Goal: Use online tool/utility: Utilize a website feature to perform a specific function

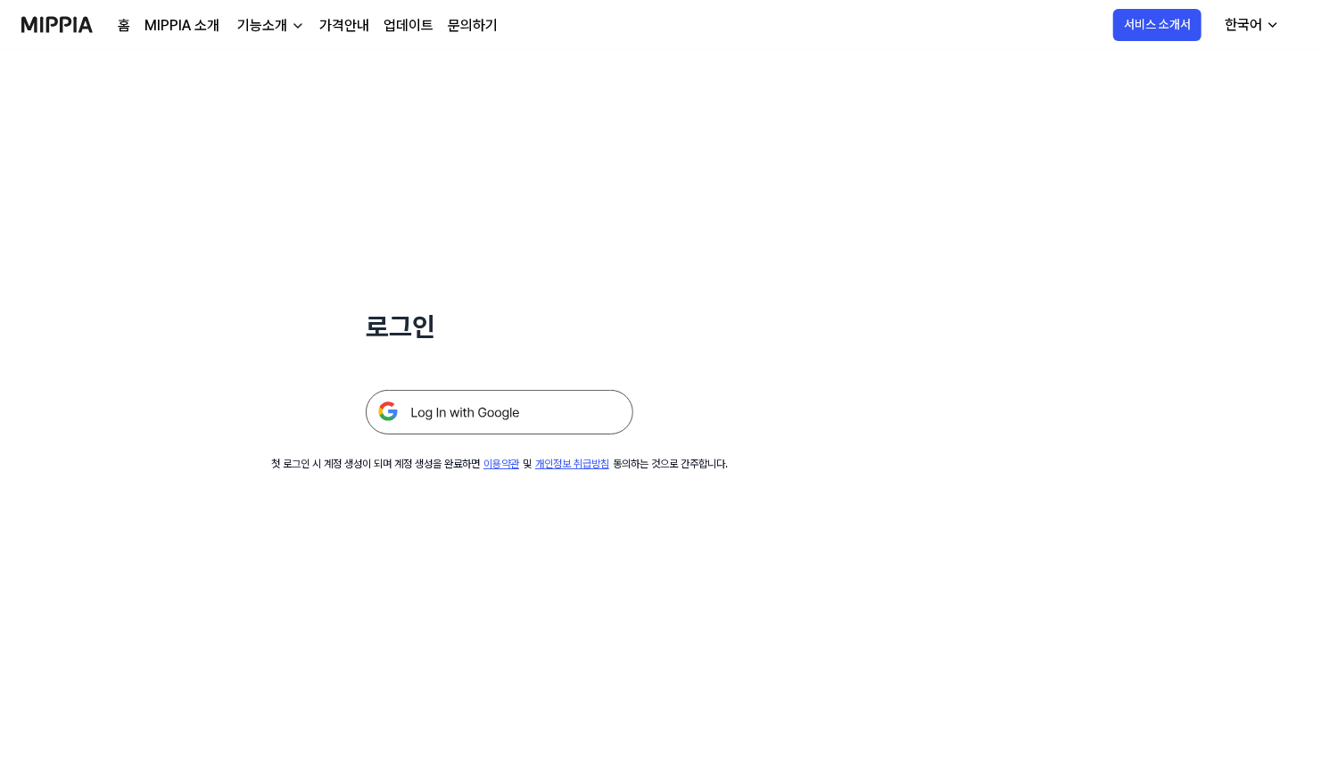
click at [548, 409] on img at bounding box center [500, 412] width 268 height 45
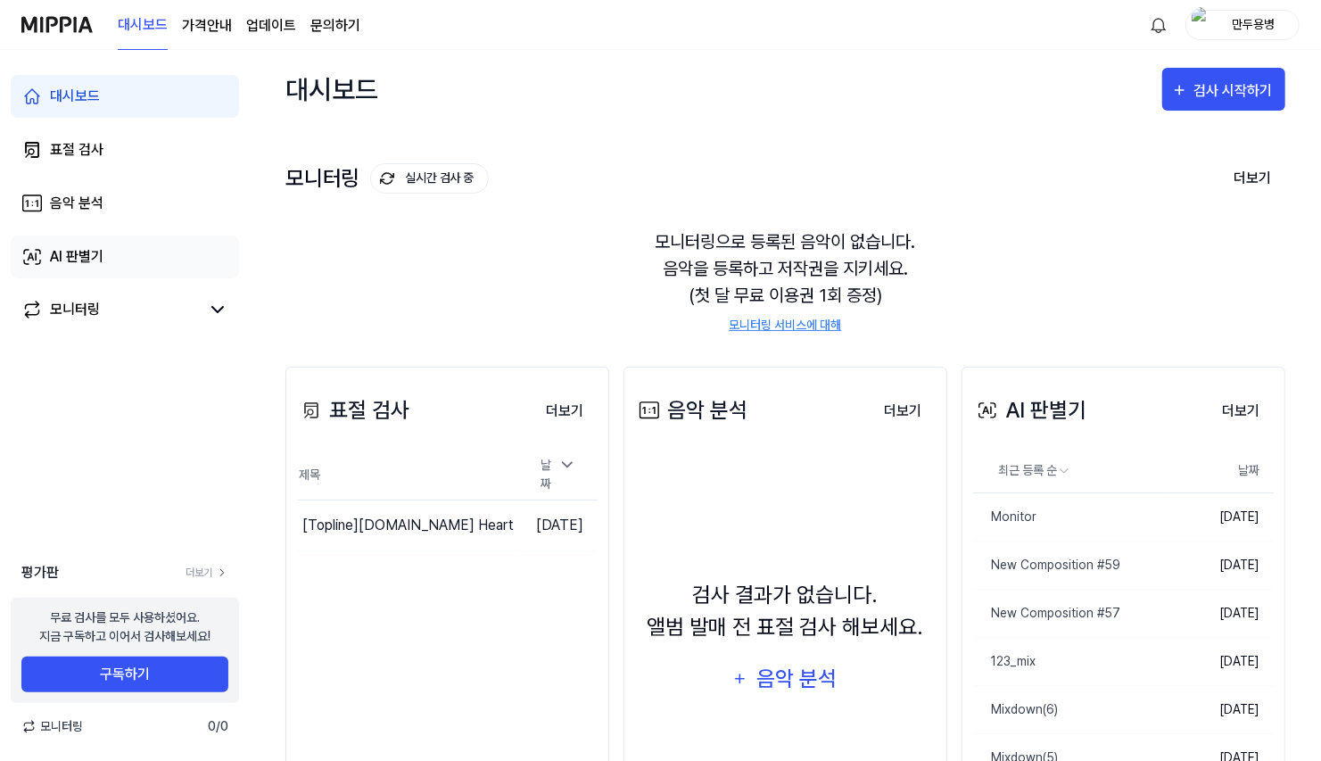
click at [69, 267] on div "AI 판별기" at bounding box center [77, 256] width 54 height 21
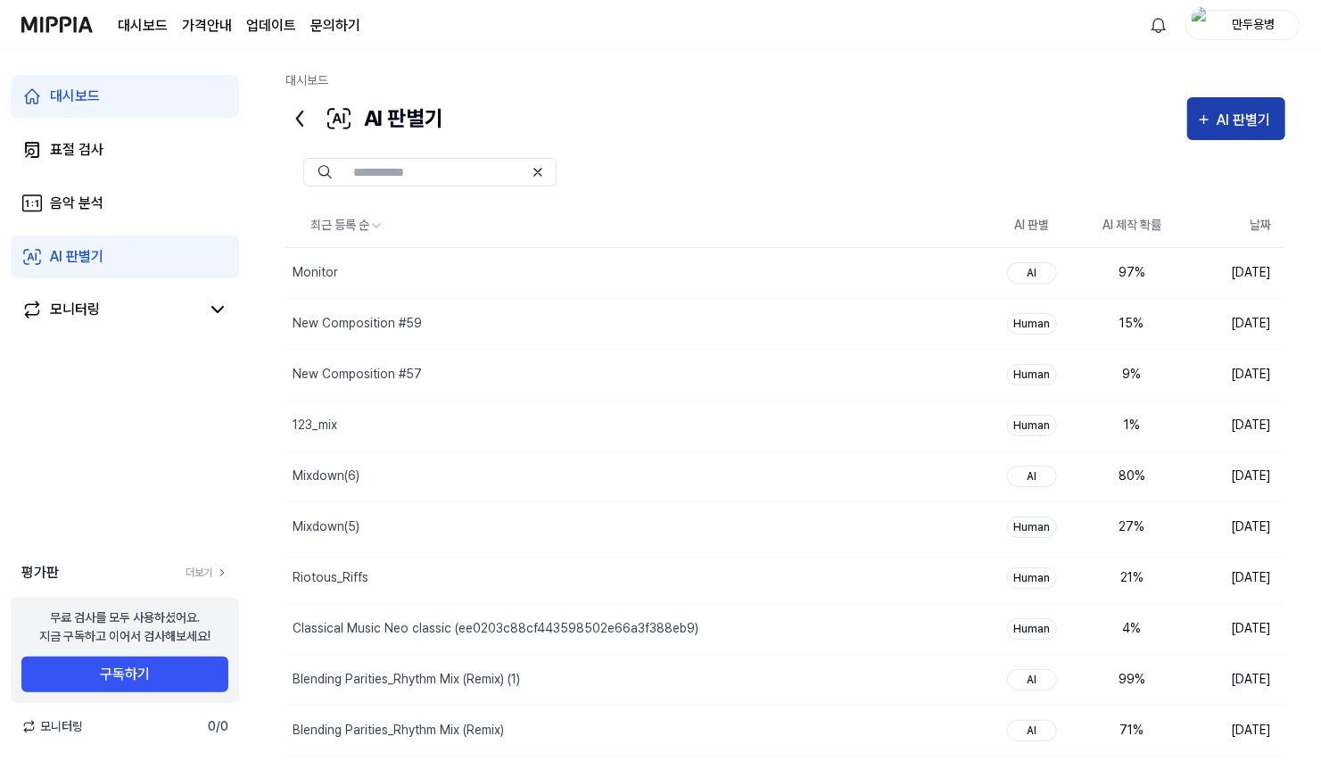
click at [1233, 110] on div "AI 판별기" at bounding box center [1246, 120] width 59 height 23
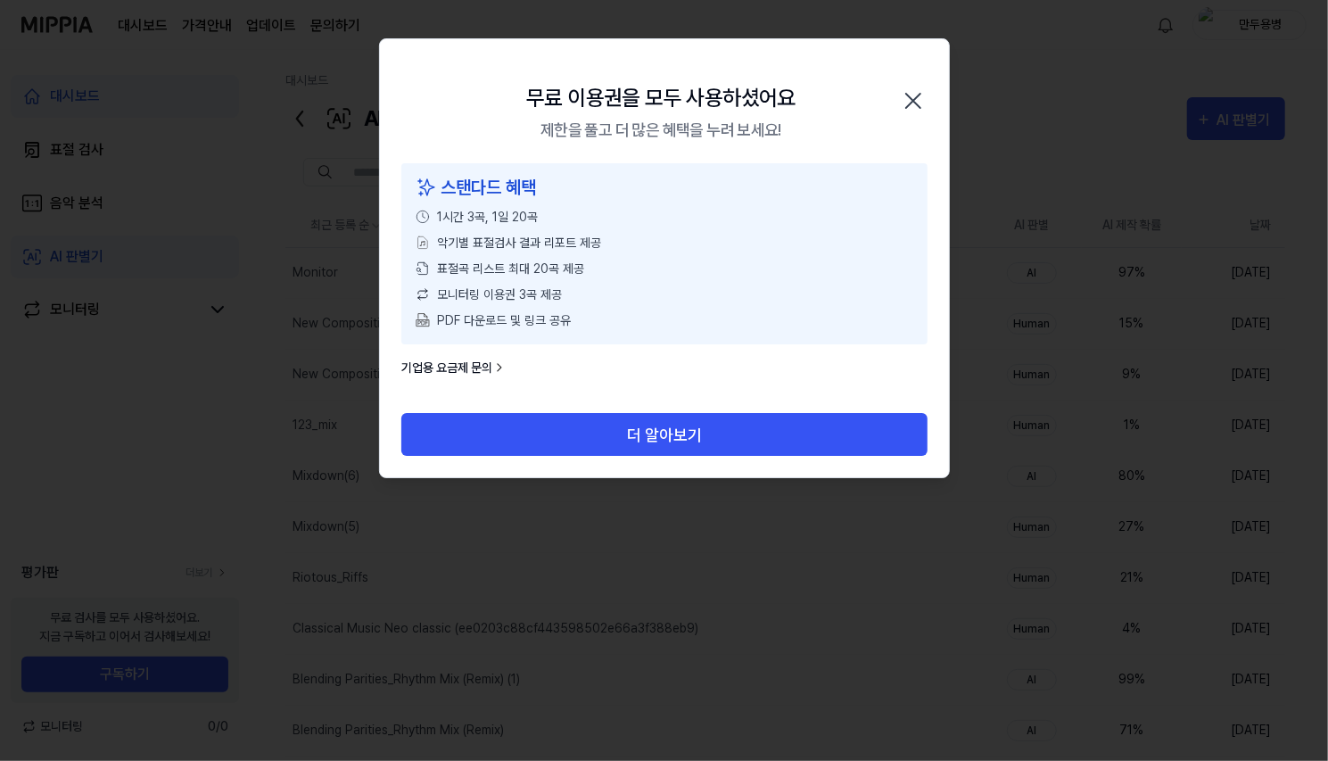
click at [910, 101] on icon "button" at bounding box center [913, 101] width 29 height 29
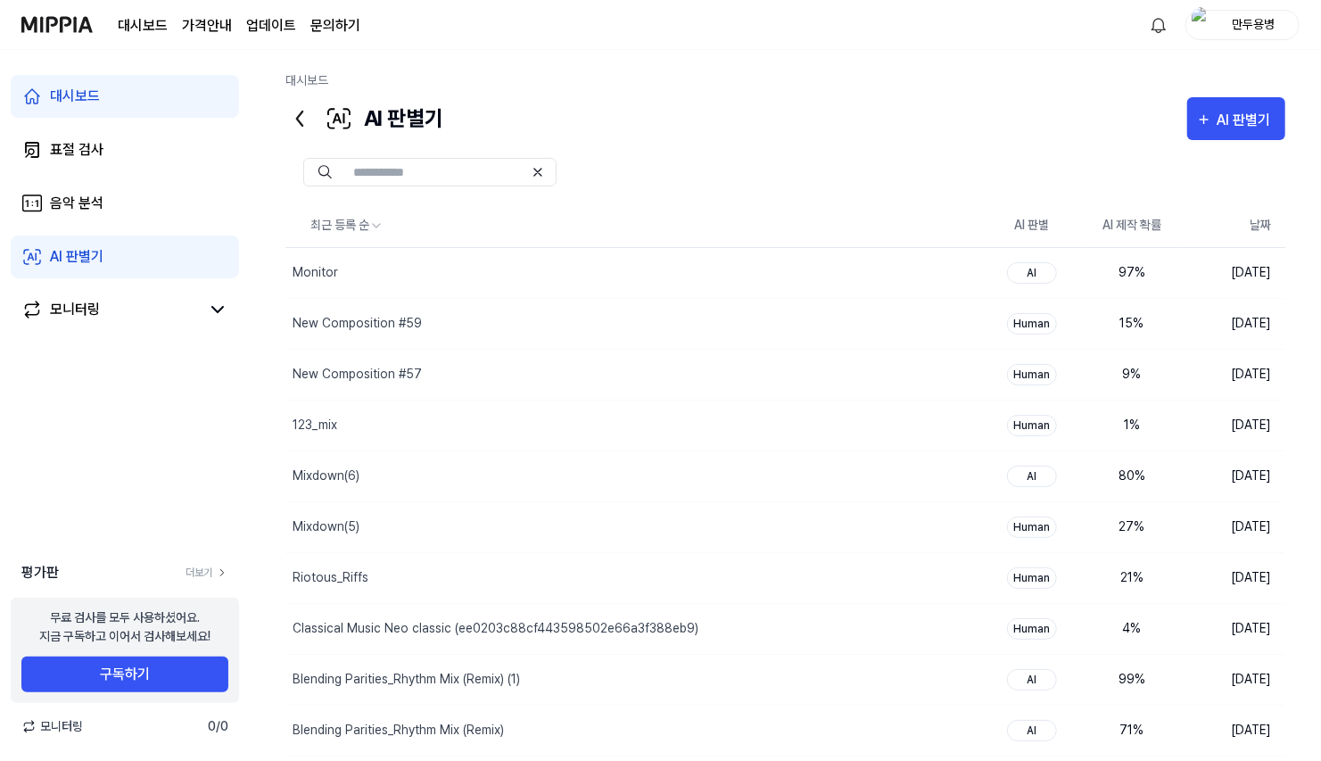
click at [1240, 30] on div "만두용병" at bounding box center [1253, 24] width 70 height 20
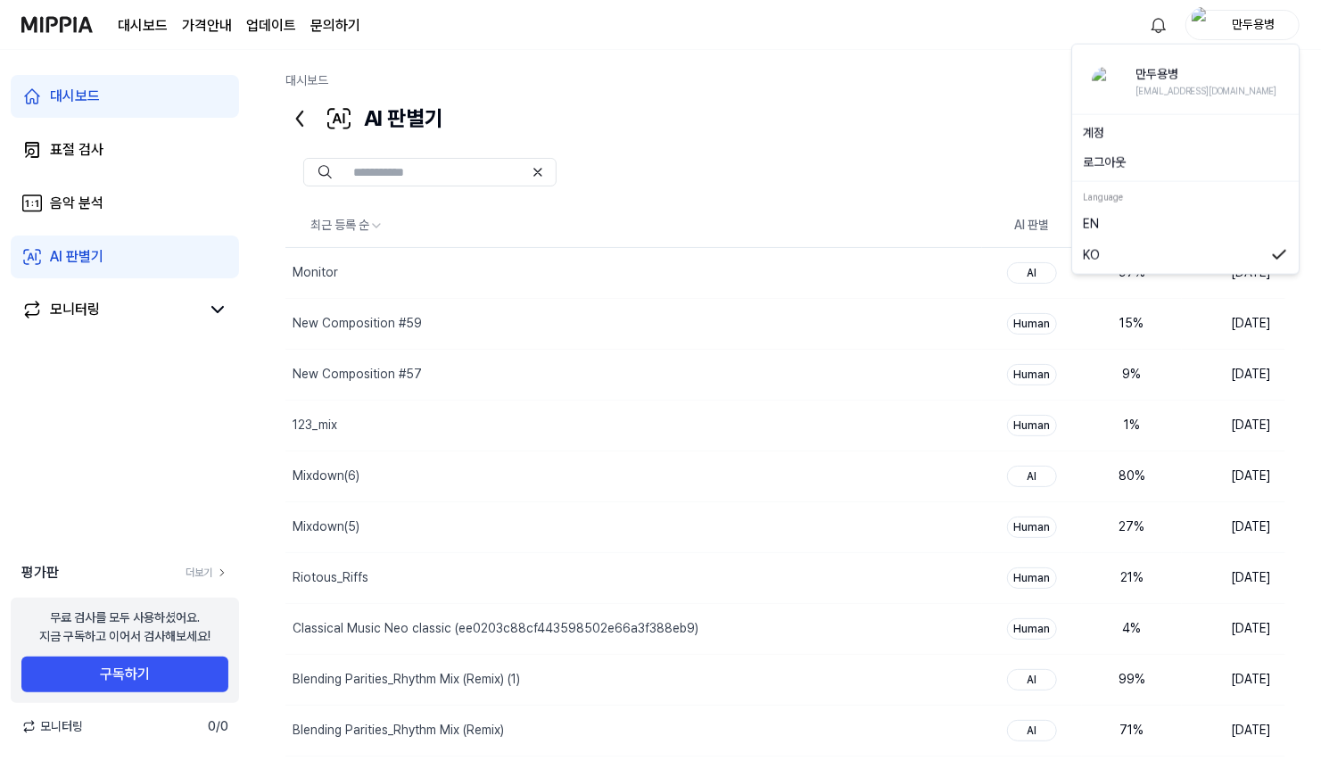
click at [1186, 29] on div "만두용병" at bounding box center [1242, 25] width 114 height 30
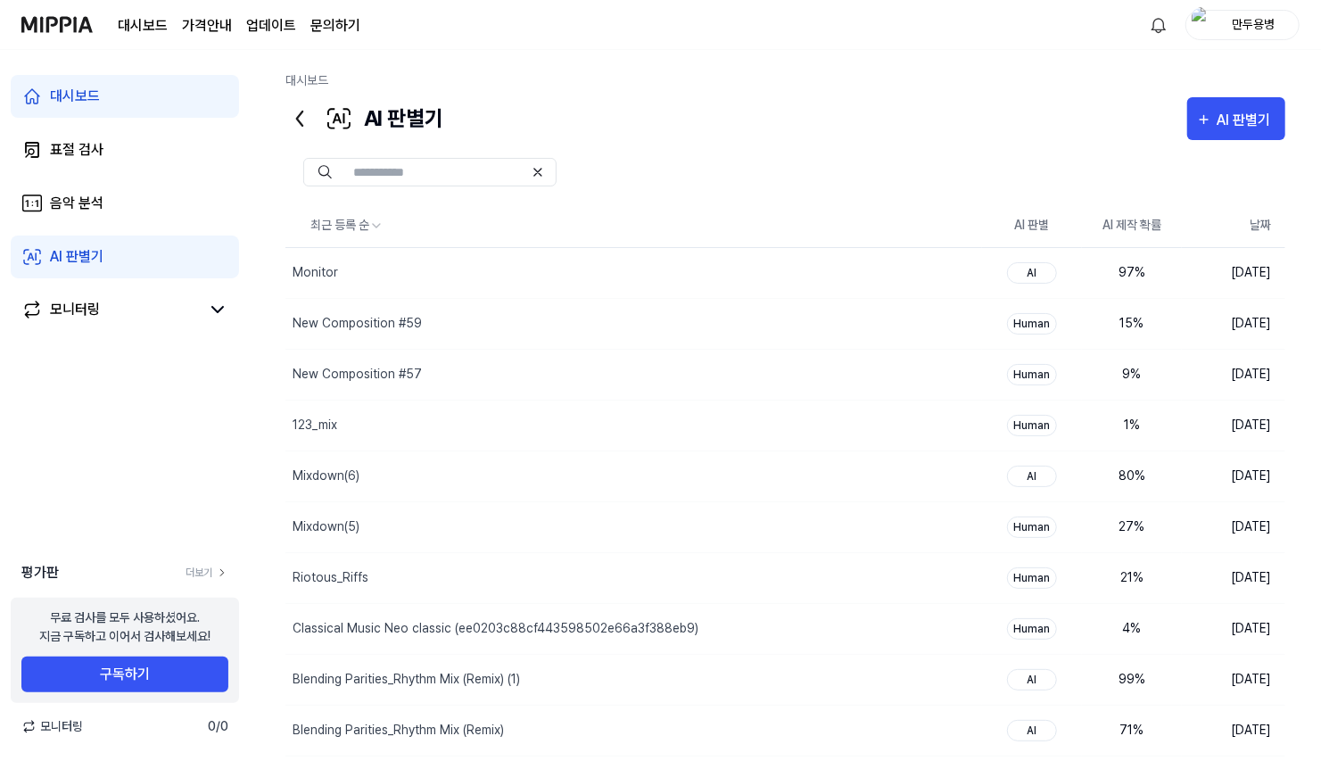
click at [1224, 28] on div "만두용병" at bounding box center [1253, 24] width 70 height 20
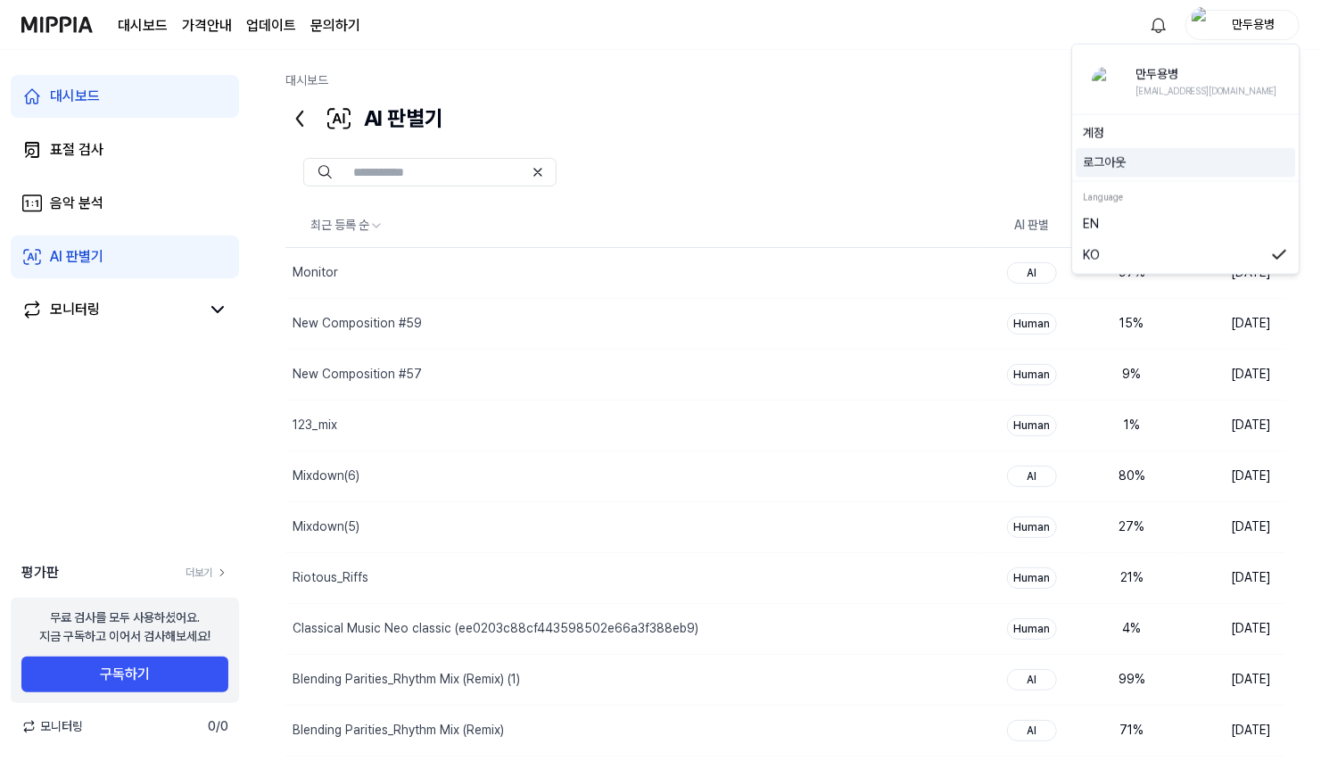
click at [1156, 164] on button "로그아웃" at bounding box center [1185, 162] width 205 height 19
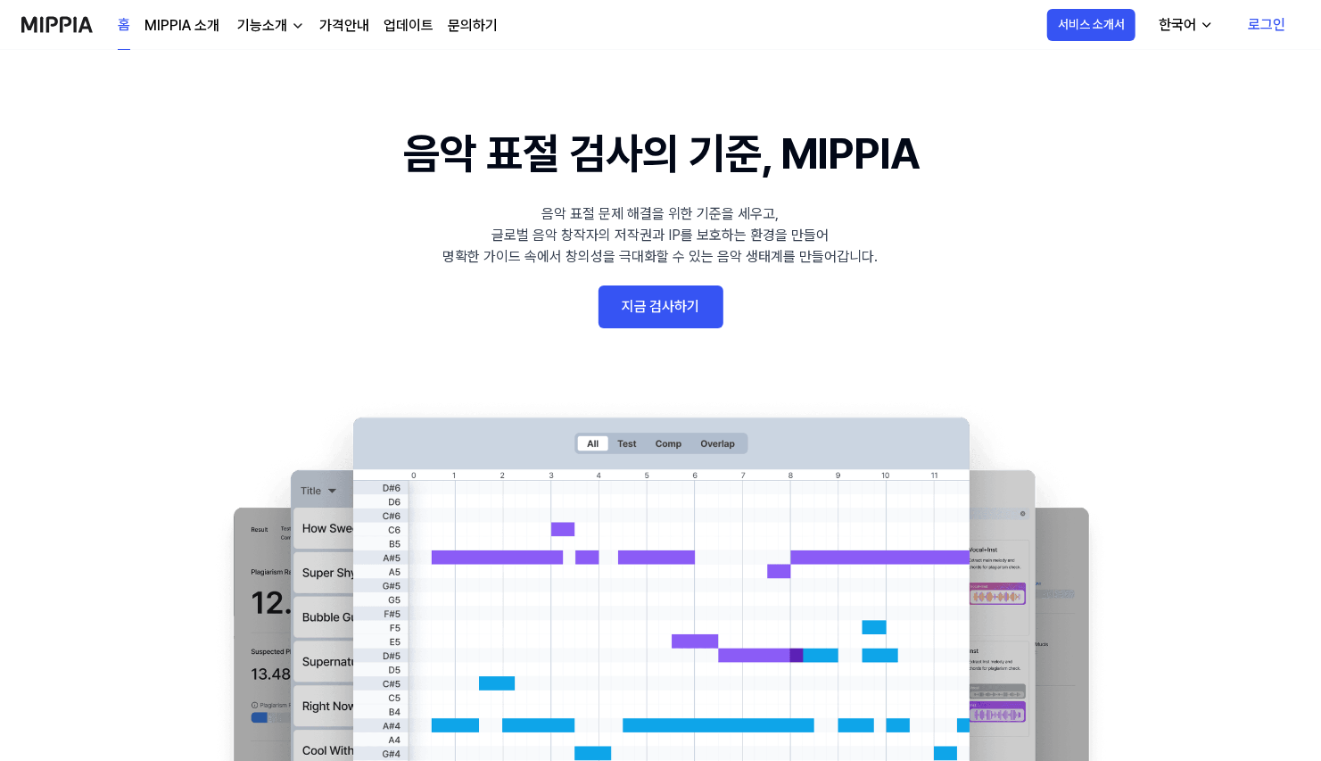
click at [1255, 28] on link "로그인" at bounding box center [1266, 25] width 66 height 50
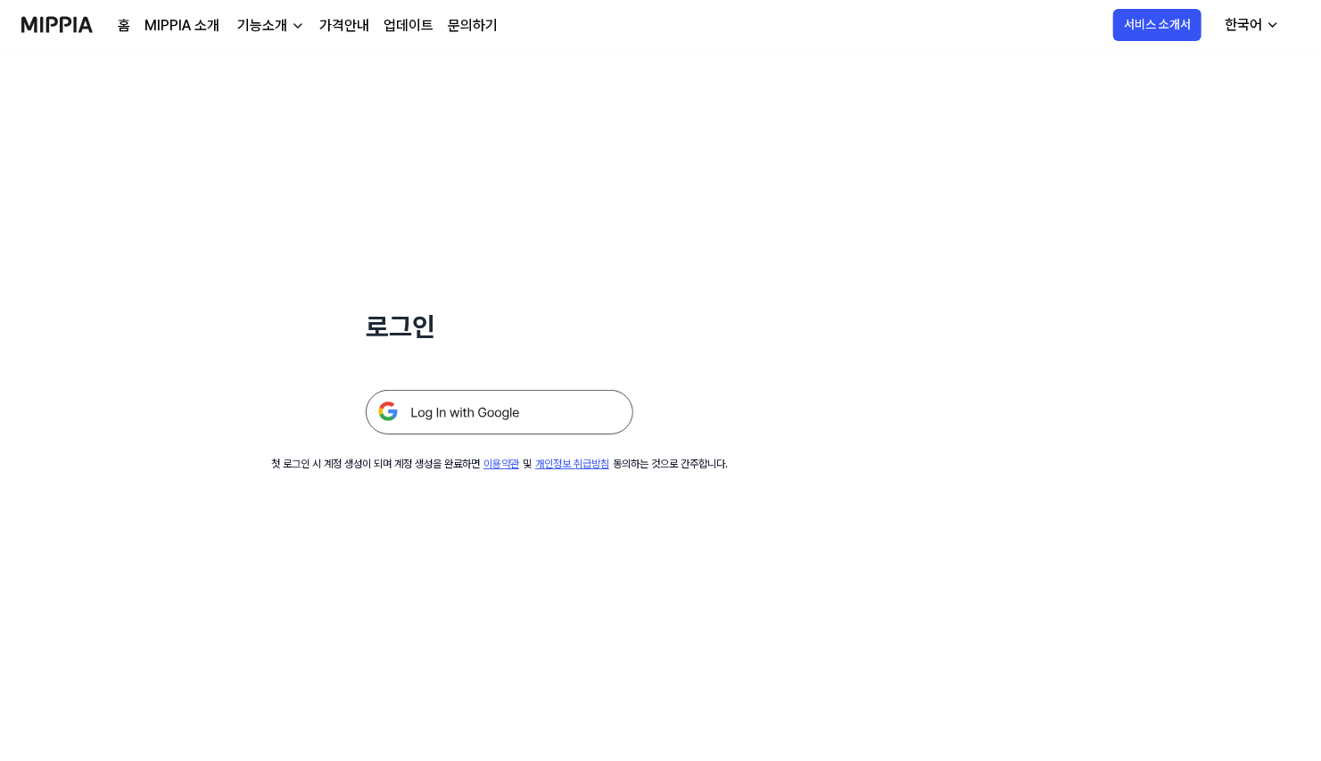
click at [536, 404] on img at bounding box center [500, 412] width 268 height 45
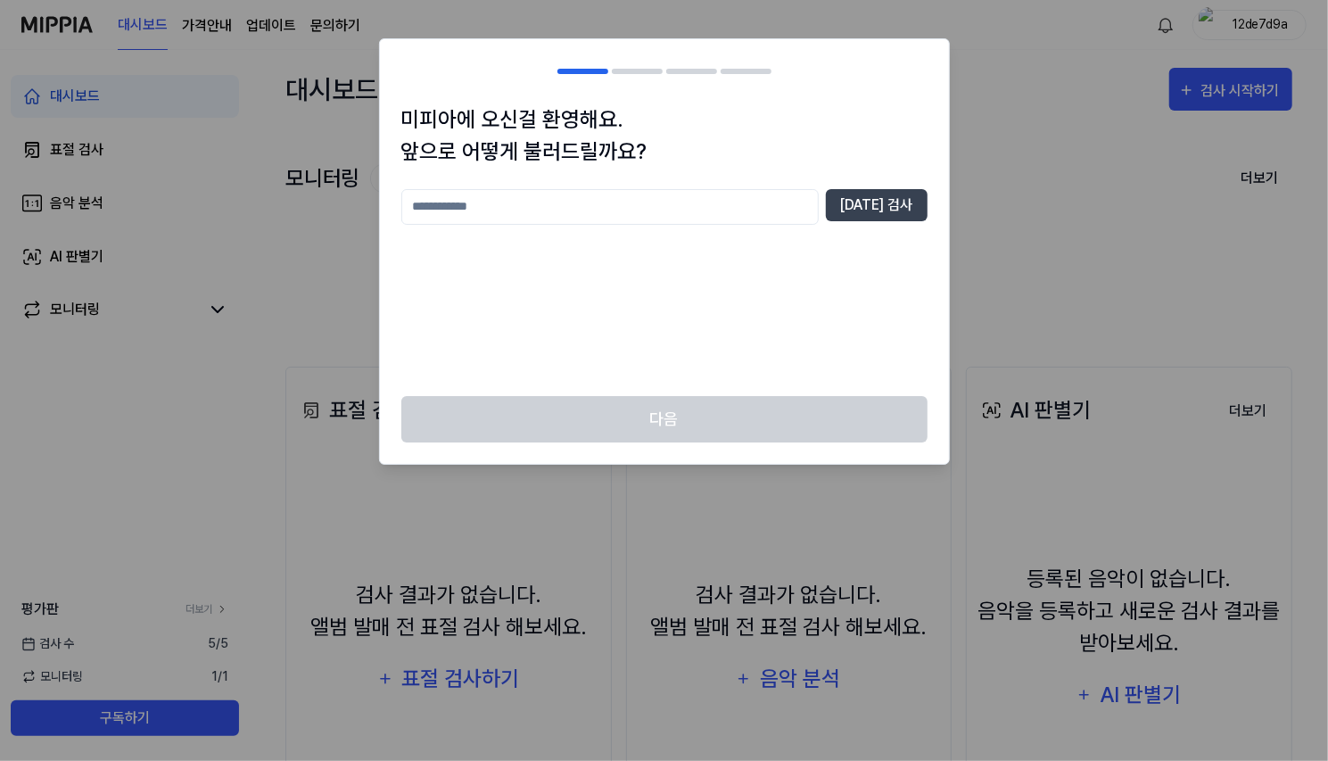
click at [585, 210] on input "text" at bounding box center [609, 207] width 417 height 36
click at [881, 197] on button "[DATE] 검사" at bounding box center [877, 205] width 102 height 32
click at [580, 209] on input "******" at bounding box center [609, 207] width 417 height 36
type input "********"
click at [908, 221] on div "******** [DATE] 검사" at bounding box center [664, 207] width 526 height 36
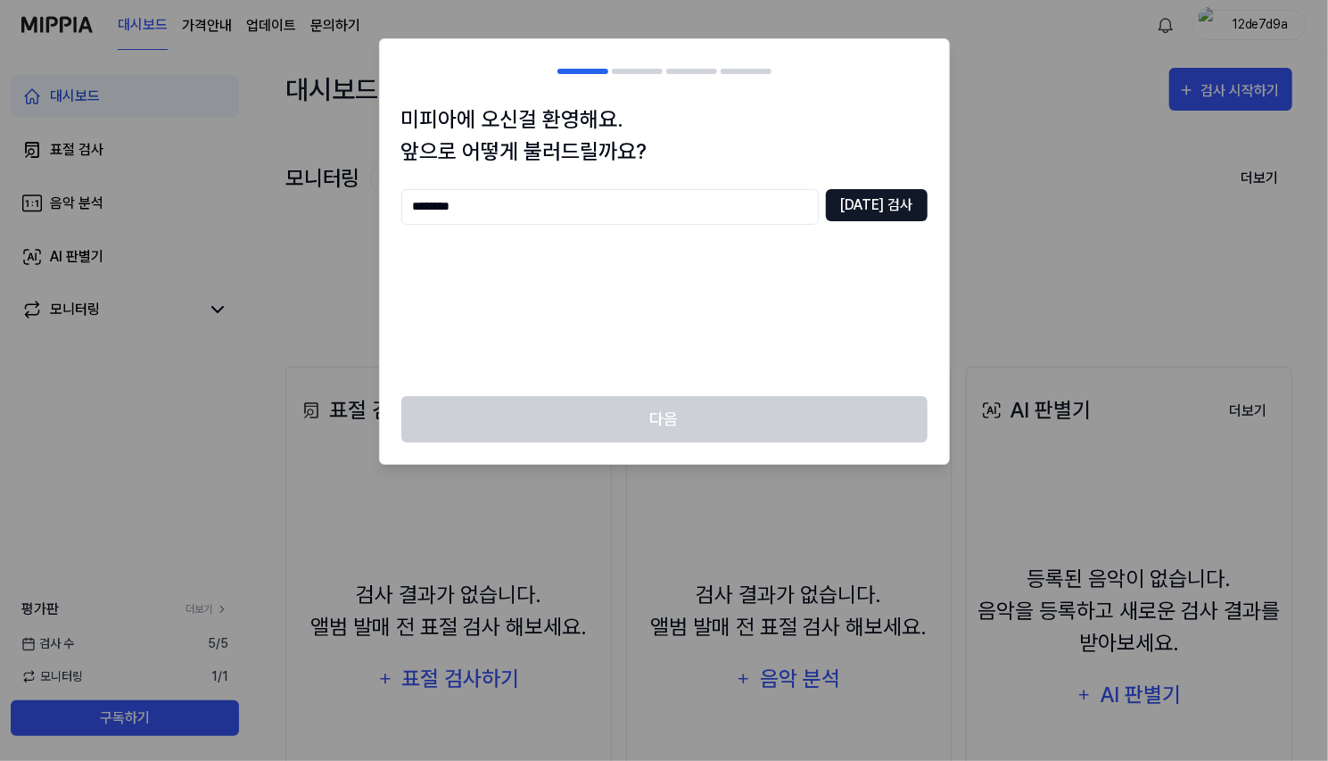
click at [902, 206] on button "[DATE] 검사" at bounding box center [877, 205] width 102 height 32
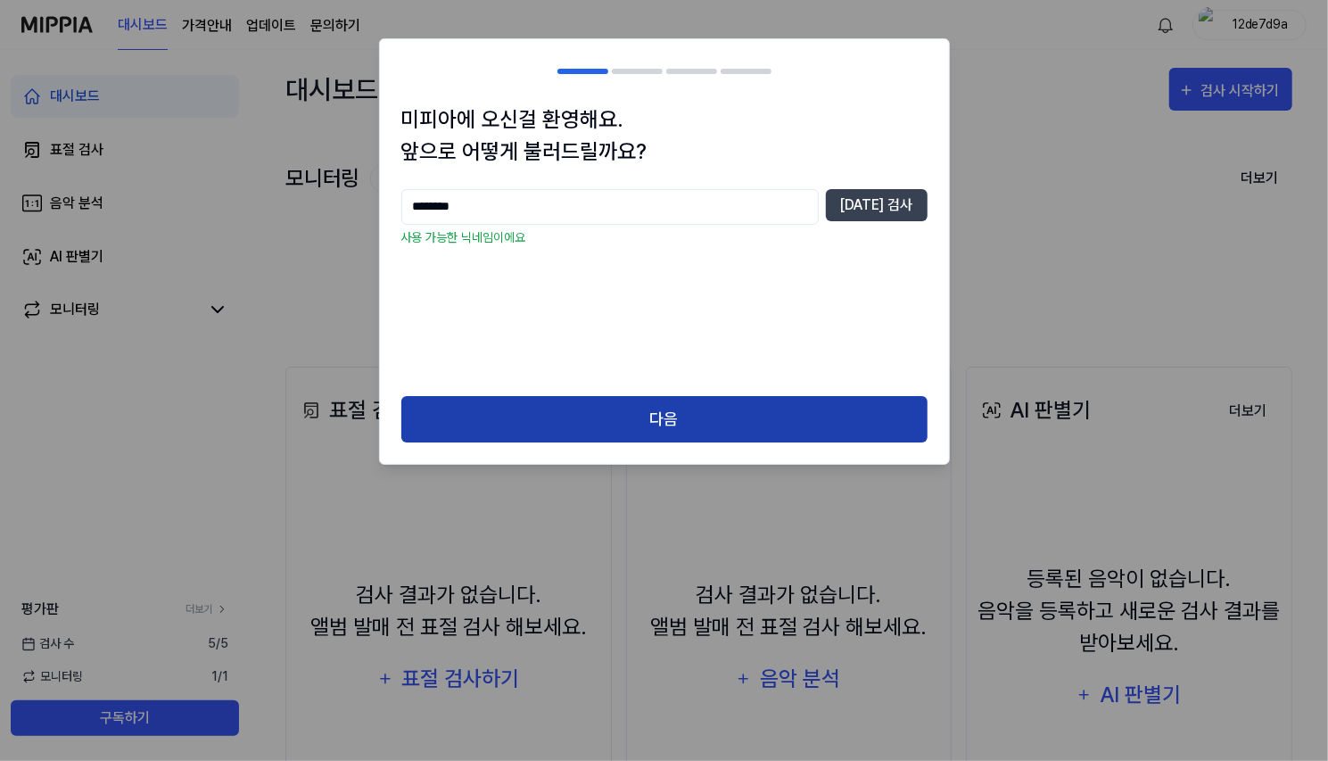
click at [615, 436] on button "다음" at bounding box center [664, 419] width 526 height 47
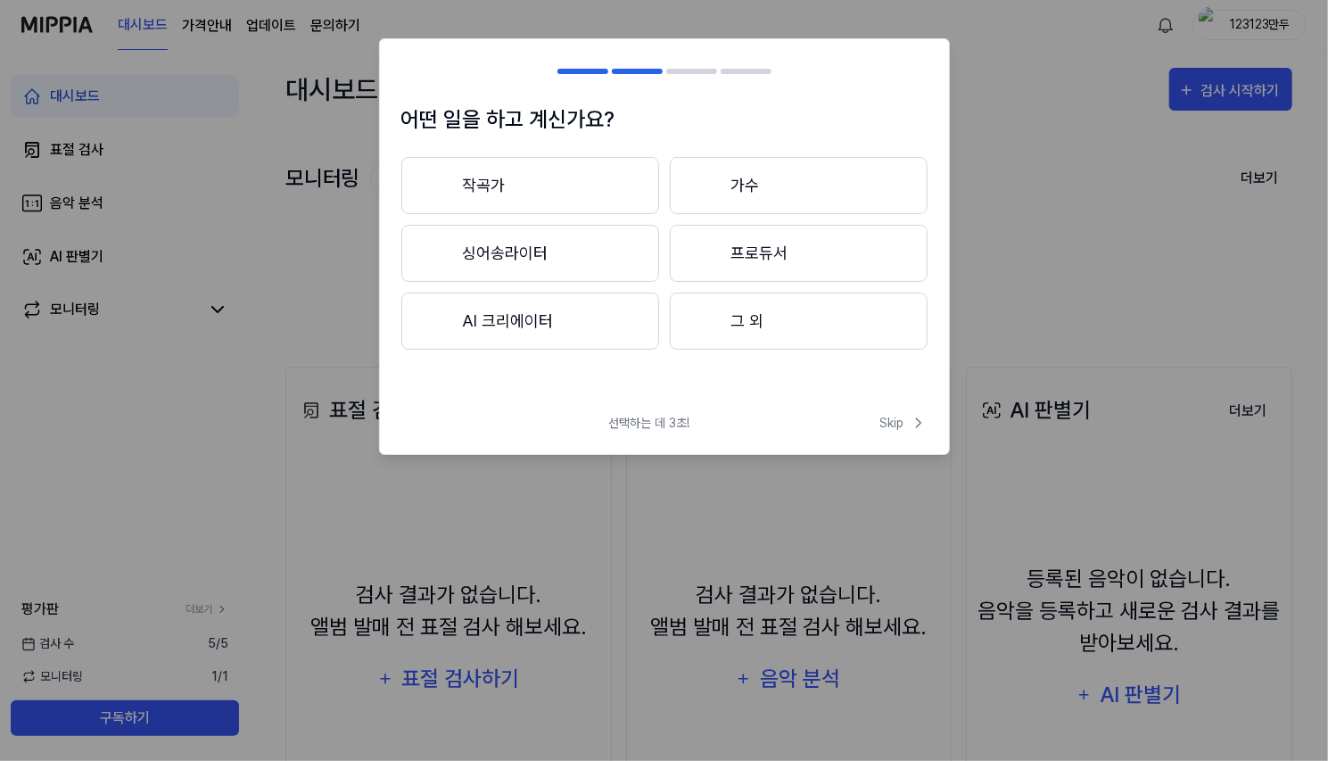
click at [578, 197] on button "작곡가" at bounding box center [530, 185] width 258 height 57
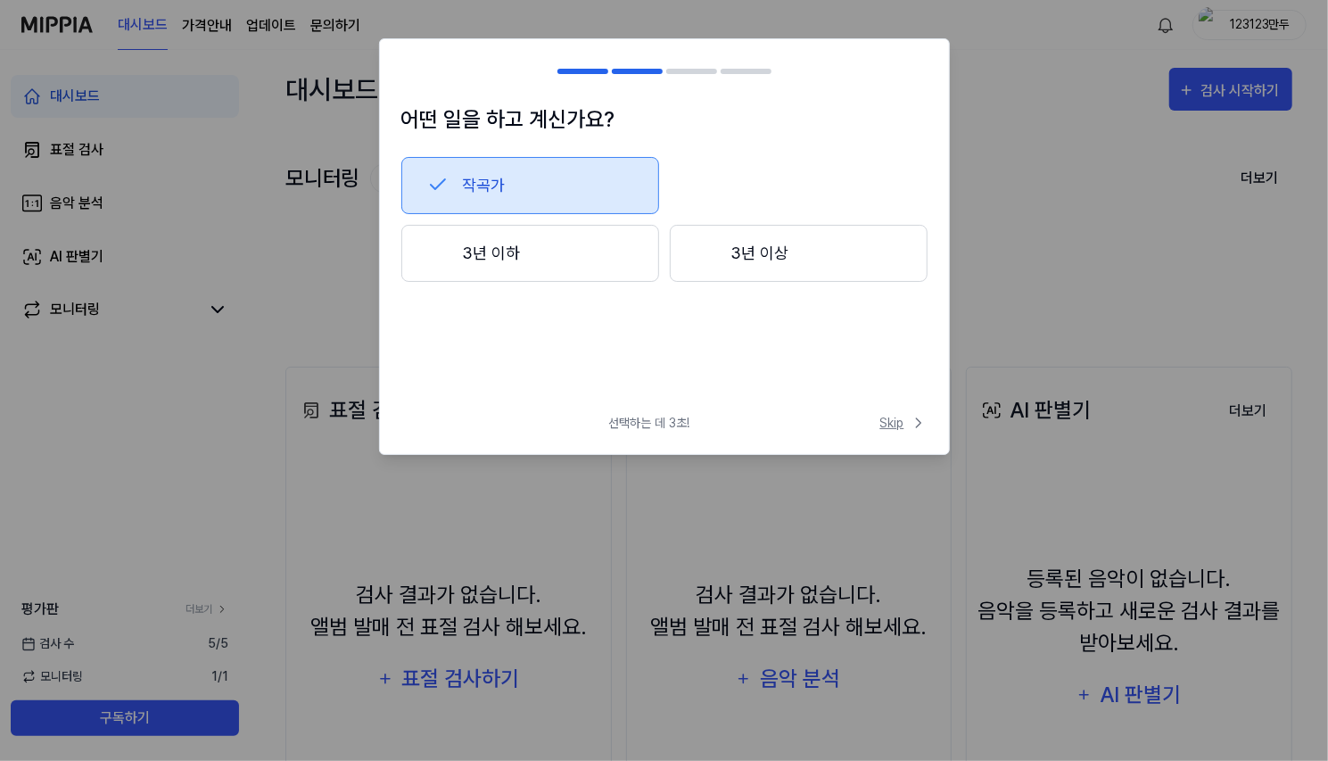
click at [902, 417] on span "Skip" at bounding box center [903, 423] width 47 height 19
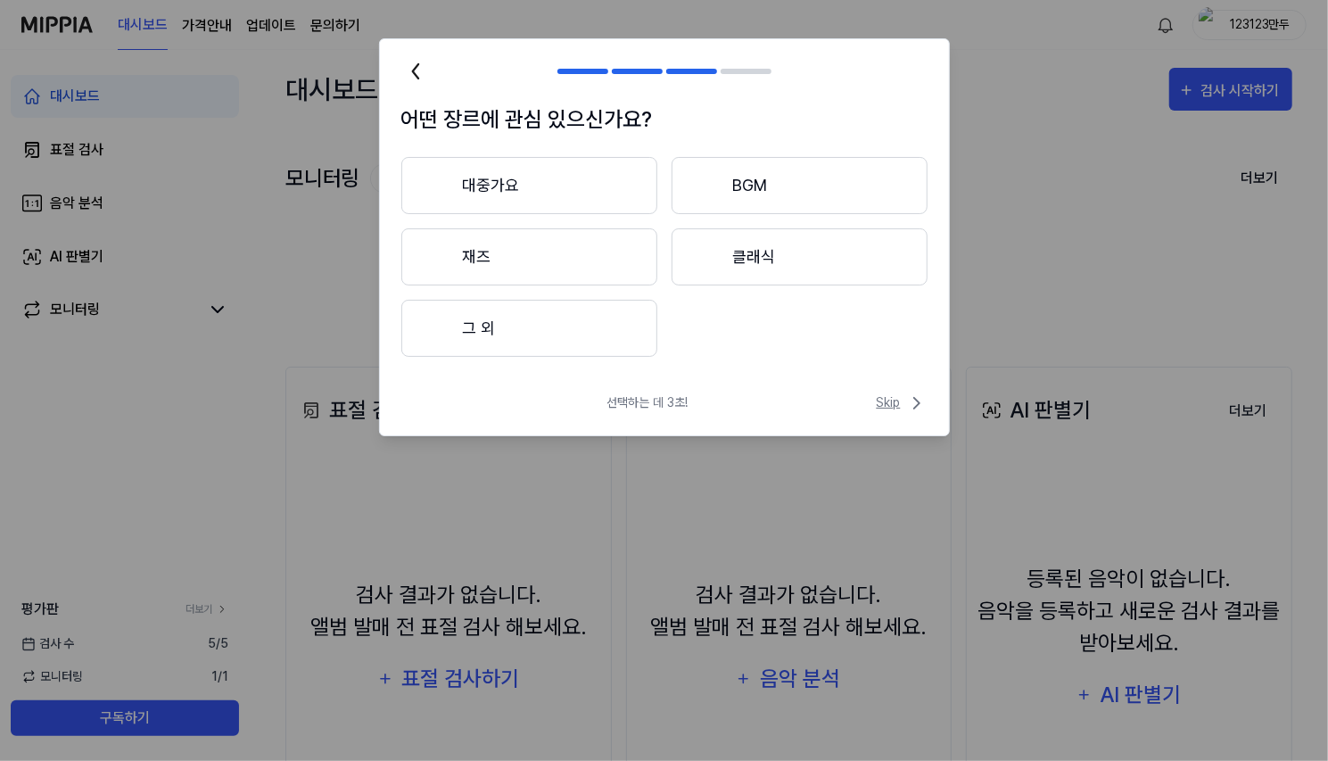
click at [886, 408] on span "Skip" at bounding box center [902, 402] width 51 height 21
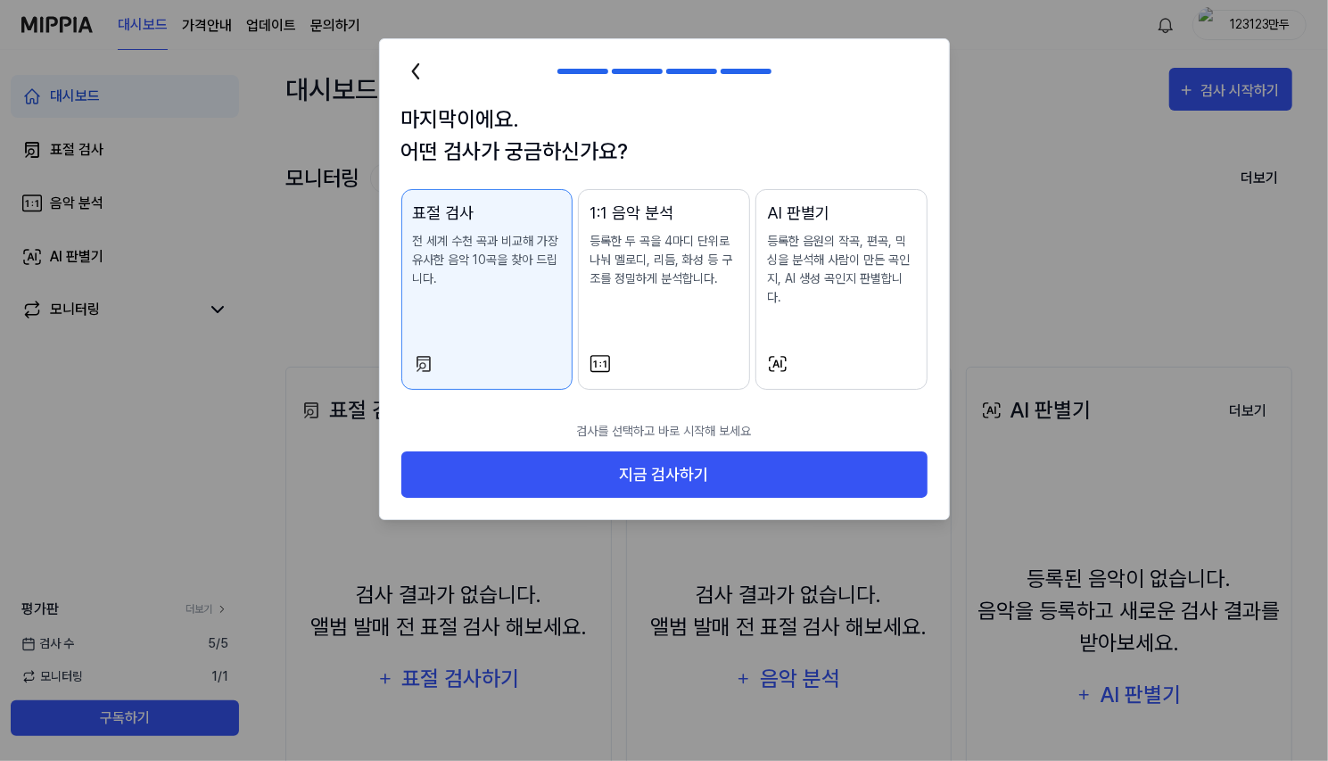
click at [804, 353] on div at bounding box center [841, 363] width 149 height 21
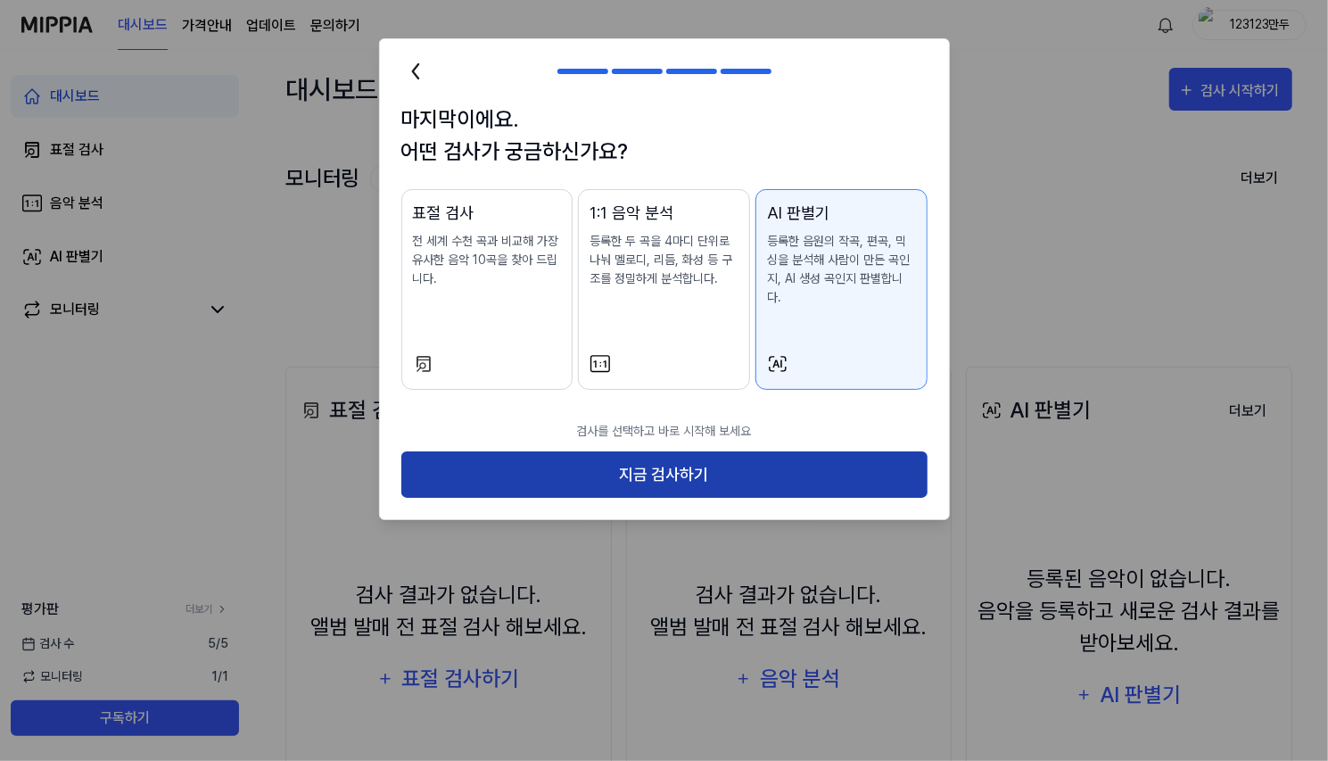
click at [743, 459] on button "지금 검사하기" at bounding box center [664, 474] width 526 height 47
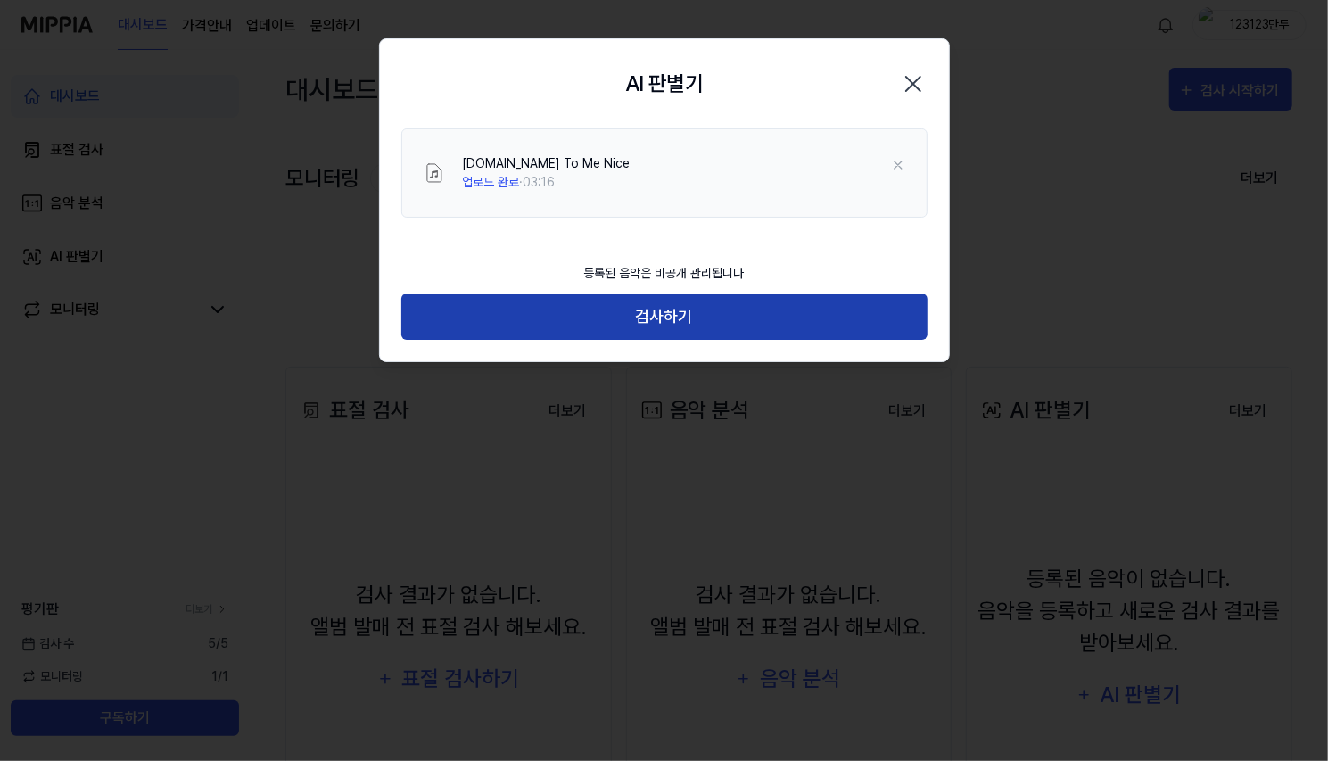
click at [647, 324] on button "검사하기" at bounding box center [664, 316] width 526 height 47
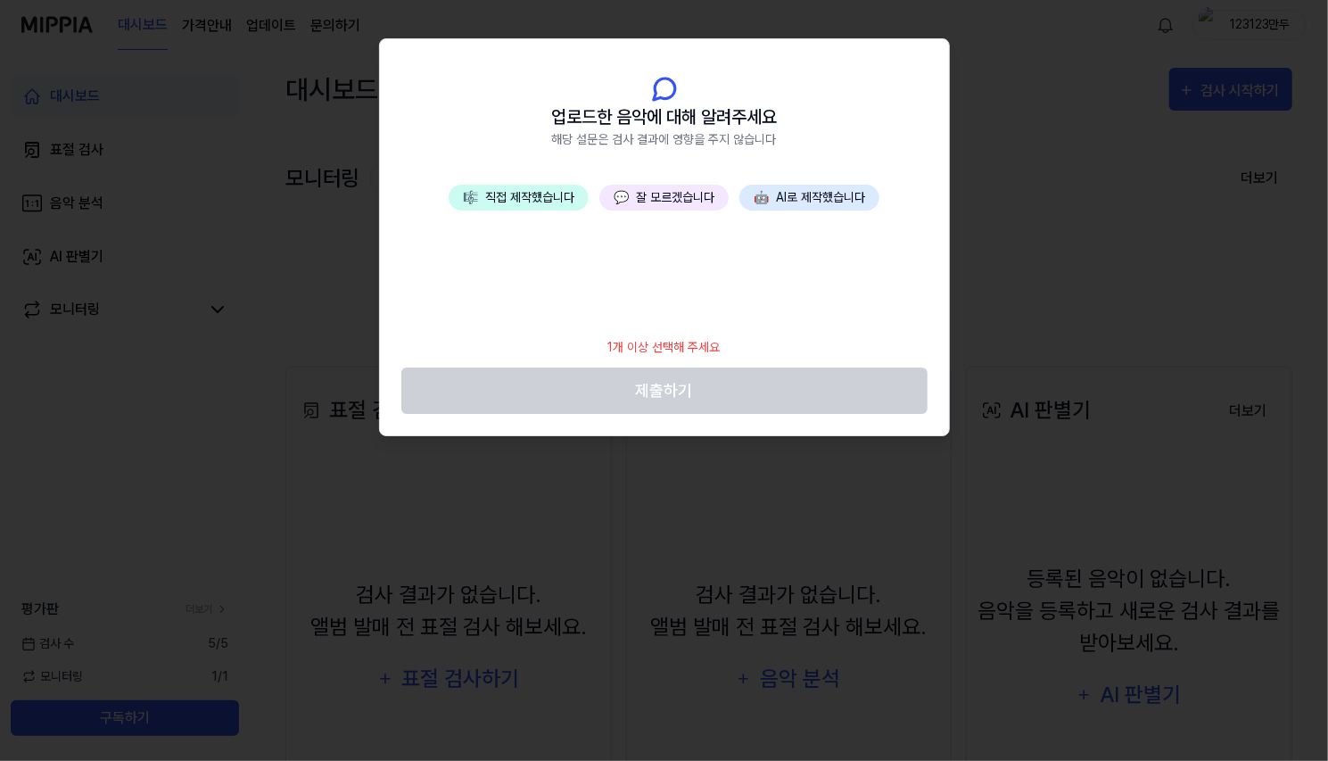
click at [632, 194] on button "💬 잘 모르겠습니다" at bounding box center [663, 198] width 129 height 26
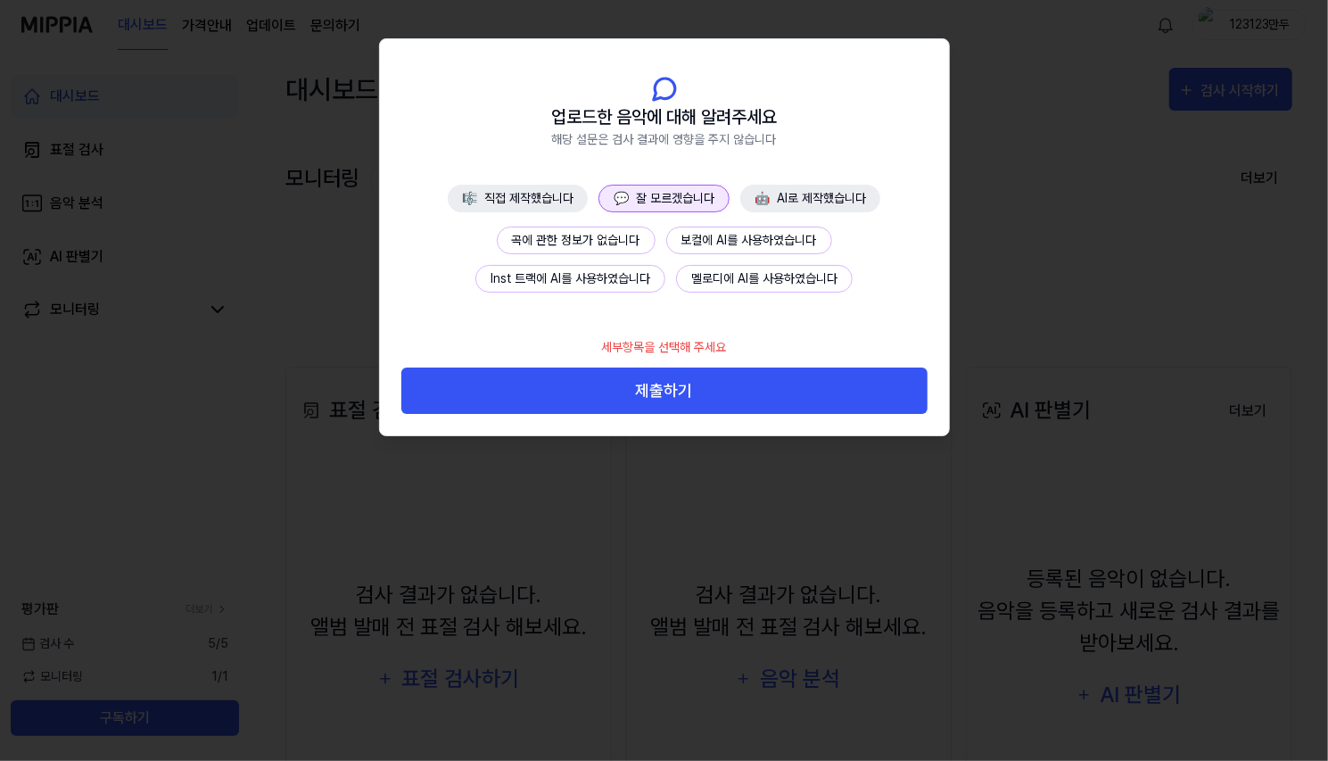
click at [622, 238] on button "곡에 관한 정보가 없습니다" at bounding box center [576, 241] width 159 height 28
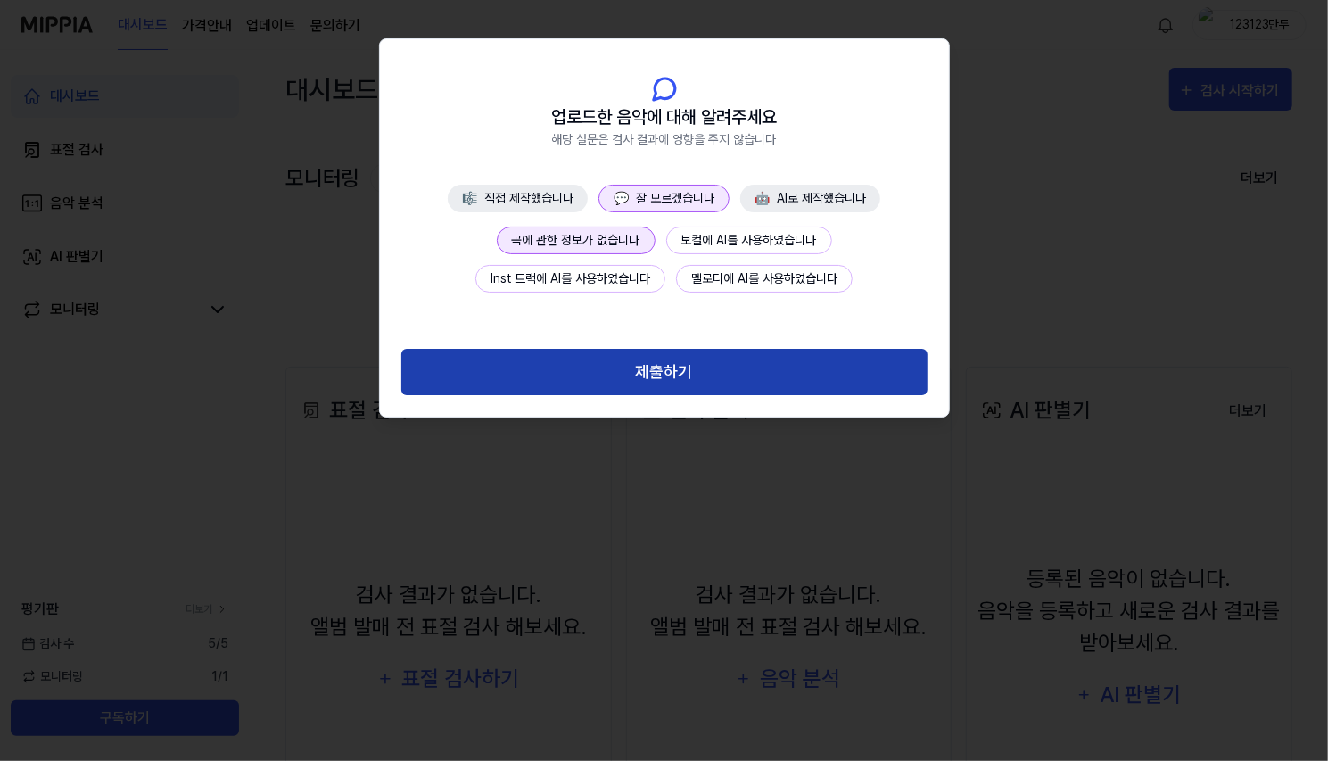
click at [693, 370] on button "제출하기" at bounding box center [664, 372] width 526 height 47
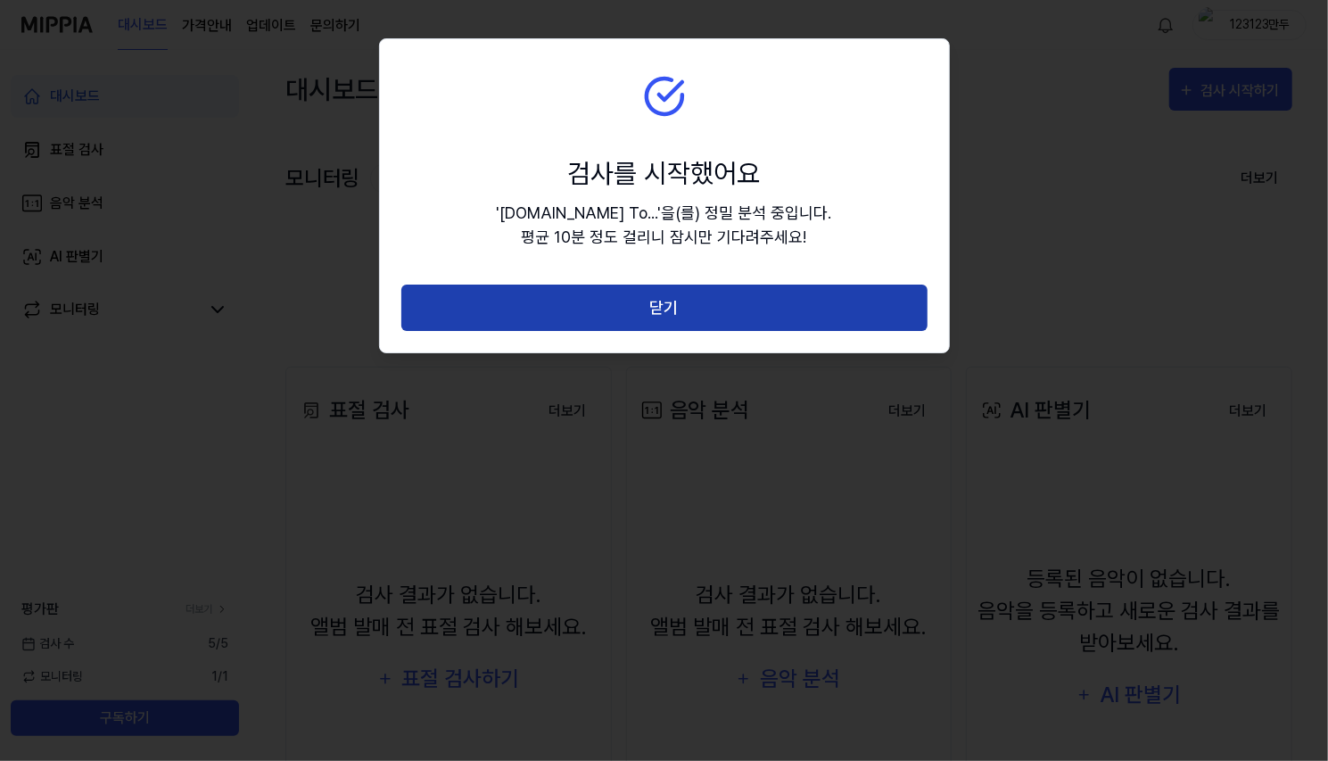
click at [681, 317] on button "닫기" at bounding box center [664, 307] width 526 height 47
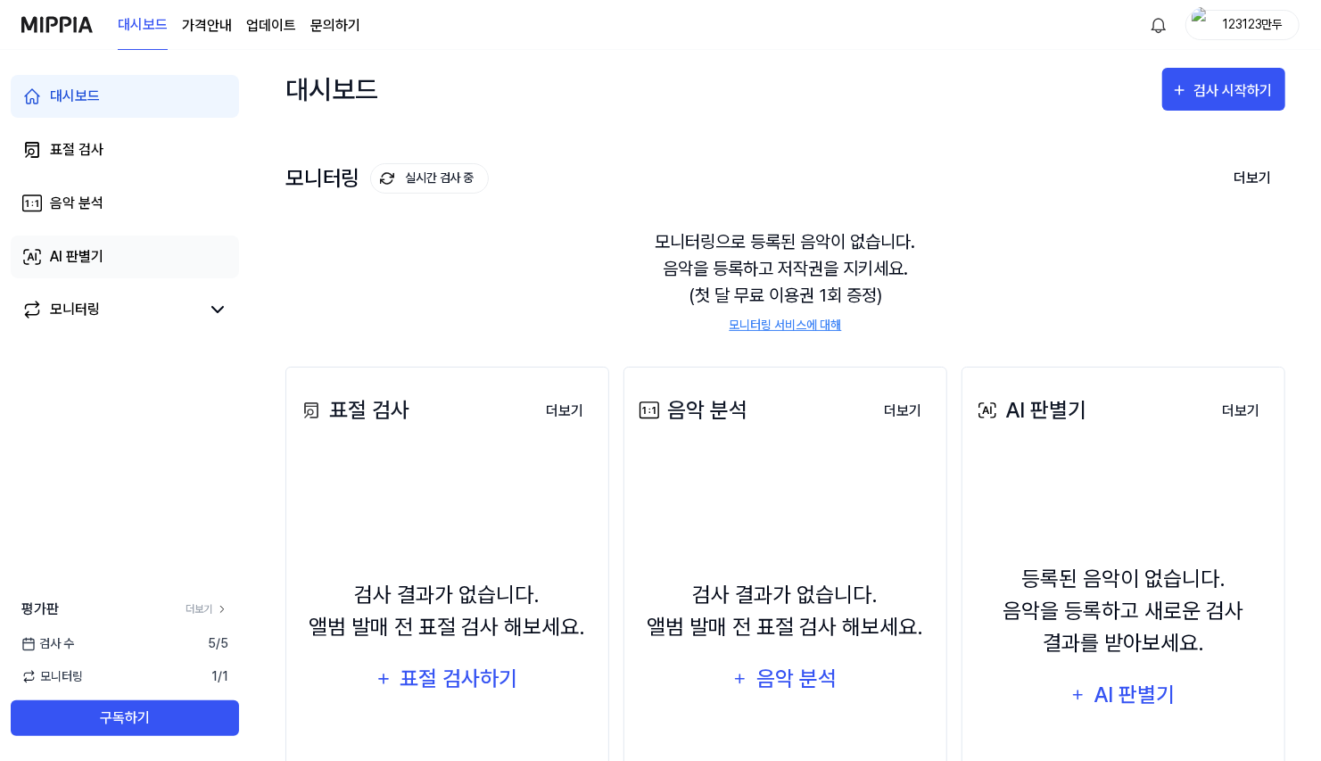
click at [61, 243] on link "AI 판별기" at bounding box center [125, 256] width 228 height 43
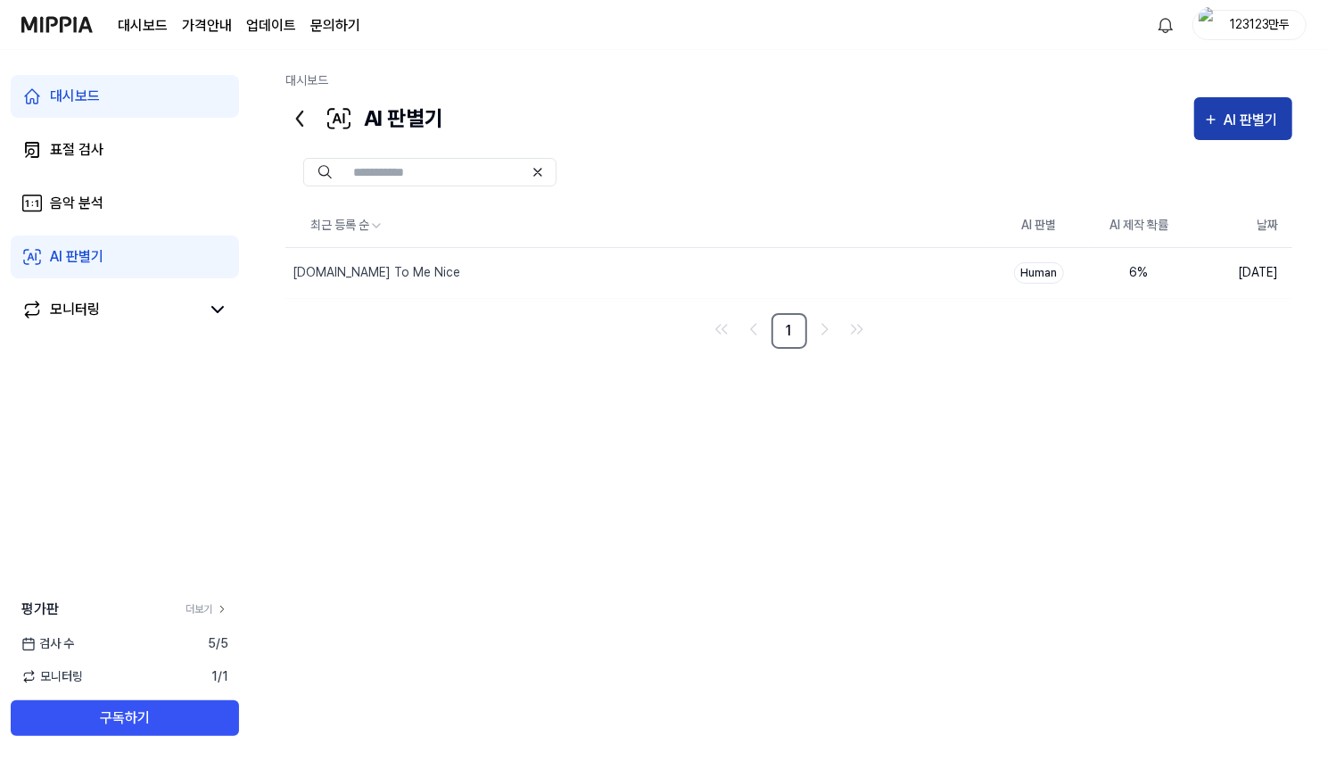
click at [1211, 129] on icon "button" at bounding box center [1211, 119] width 16 height 21
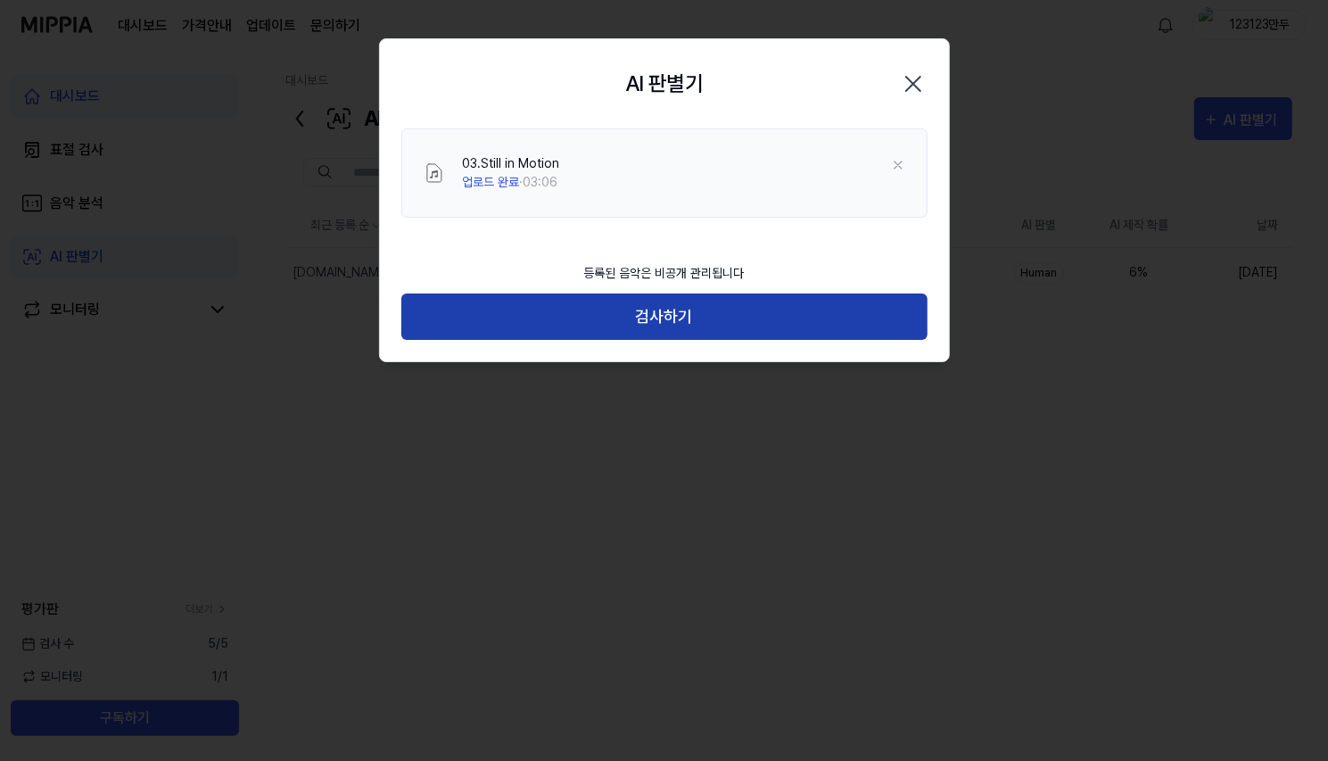
click at [804, 311] on button "검사하기" at bounding box center [664, 316] width 526 height 47
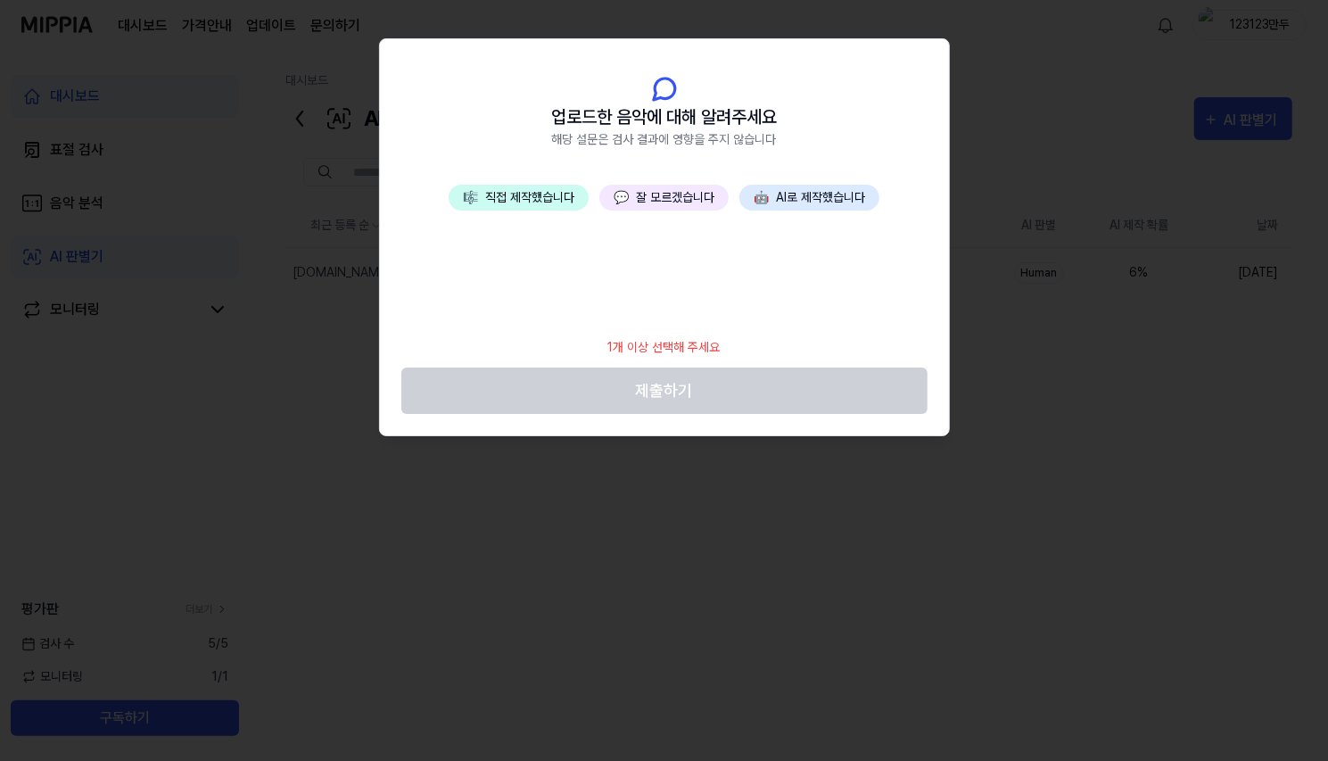
click at [652, 194] on button "💬 잘 모르겠습니다" at bounding box center [663, 198] width 129 height 26
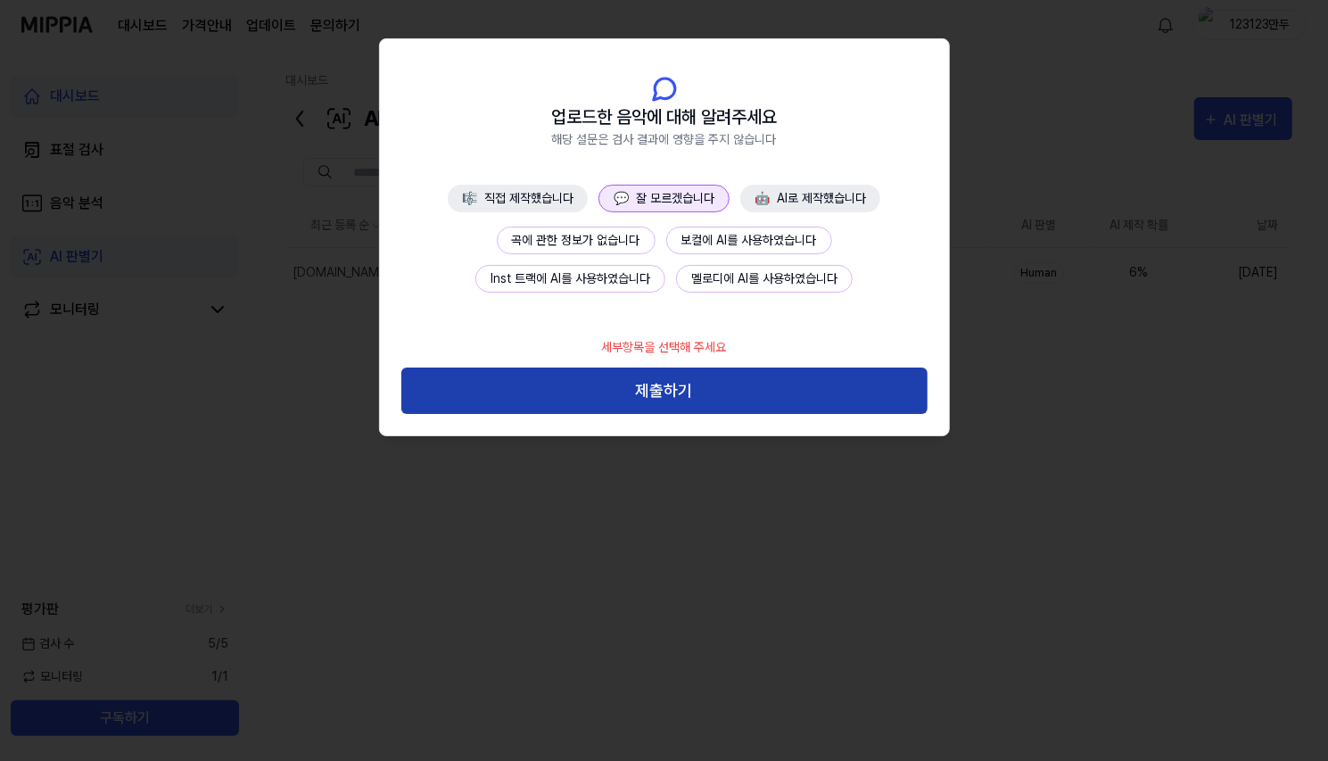
click at [660, 388] on button "제출하기" at bounding box center [664, 390] width 526 height 47
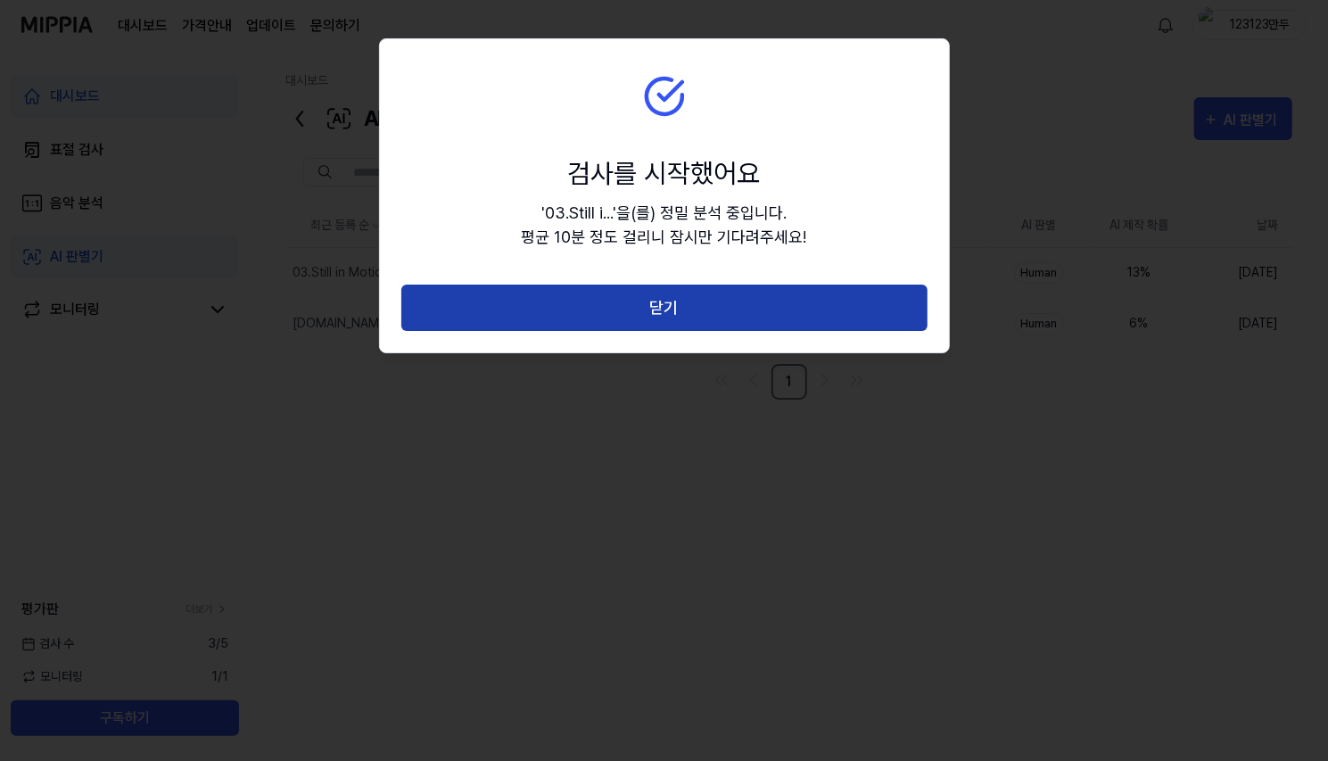
click at [649, 315] on button "닫기" at bounding box center [664, 307] width 526 height 47
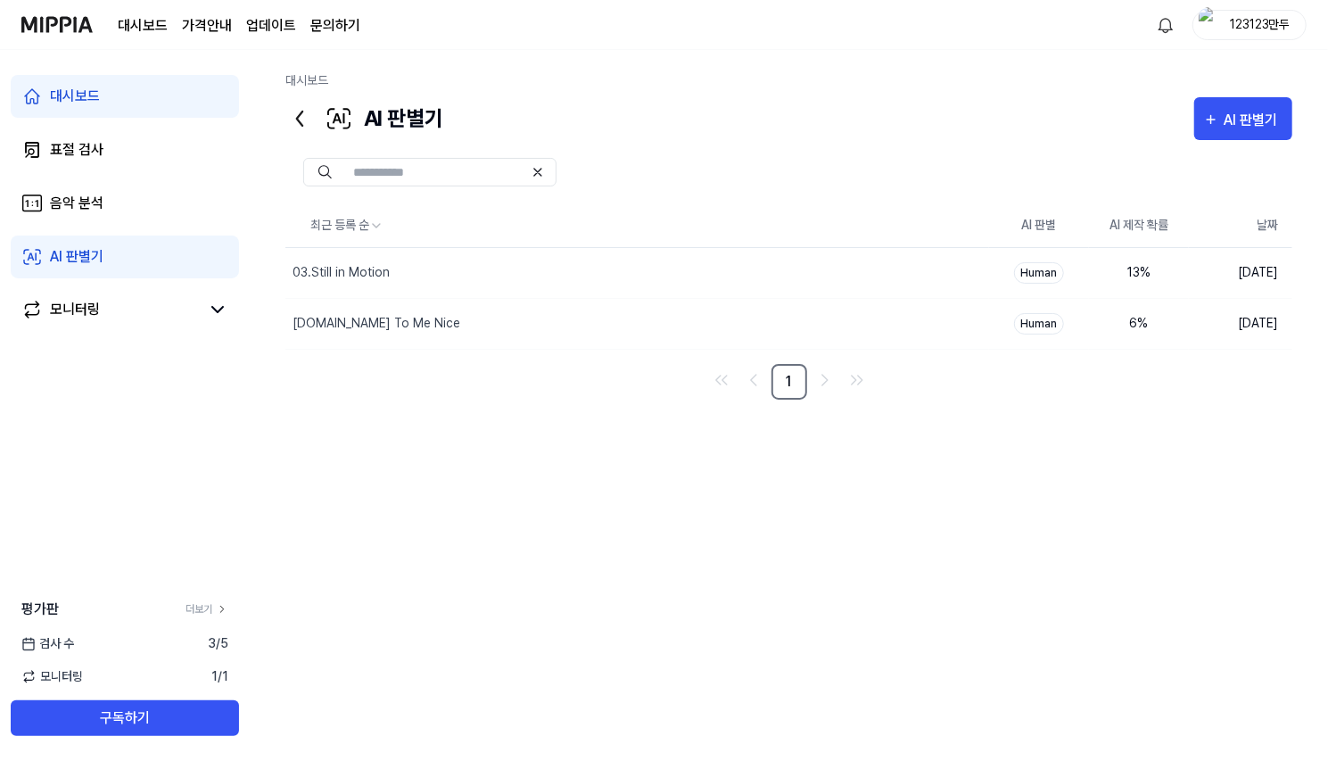
click at [840, 484] on div "최근 등록 순 AI 판별 AI 제작 확률 날짜 03.Still in Motion 삭제 Human 13 % [DATE] [DOMAIN_NAME]…" at bounding box center [788, 451] width 1007 height 494
click at [1259, 119] on div "AI 판별기" at bounding box center [1253, 120] width 59 height 23
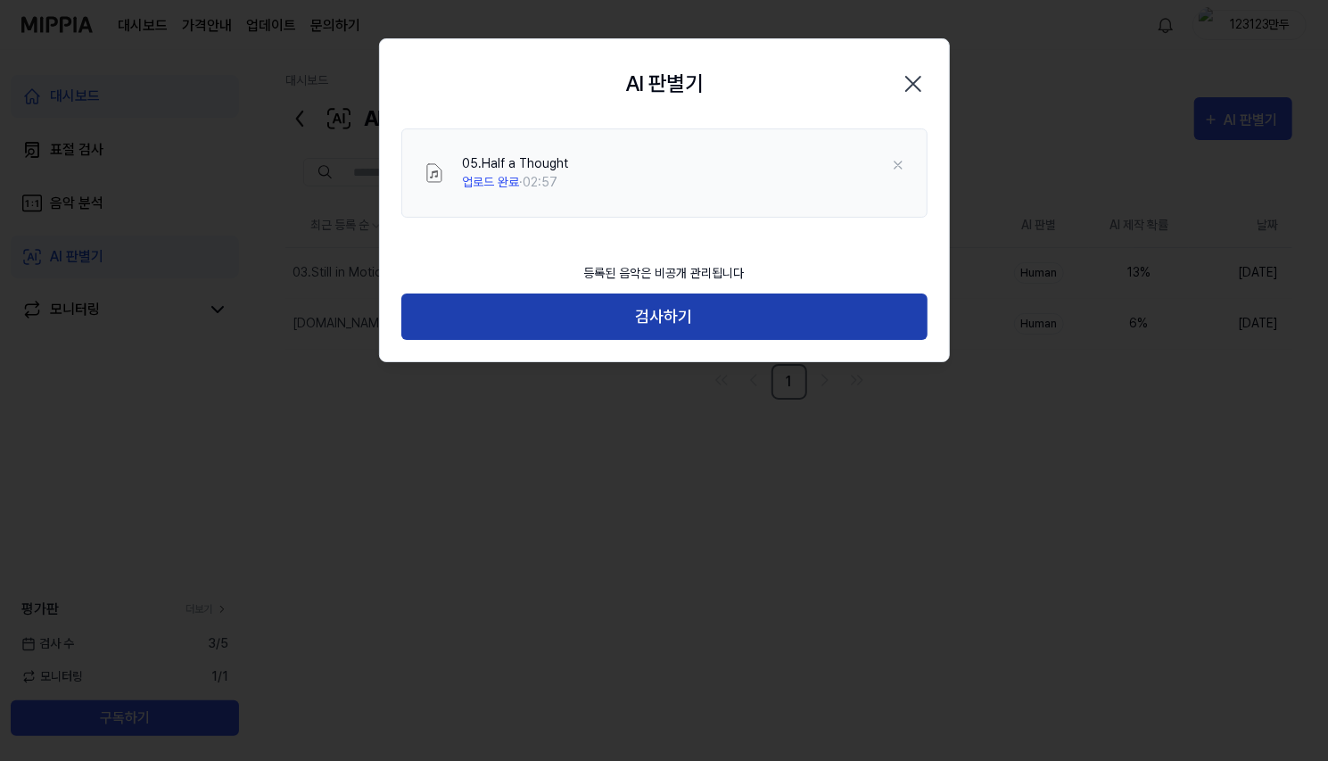
click at [614, 316] on button "검사하기" at bounding box center [664, 316] width 526 height 47
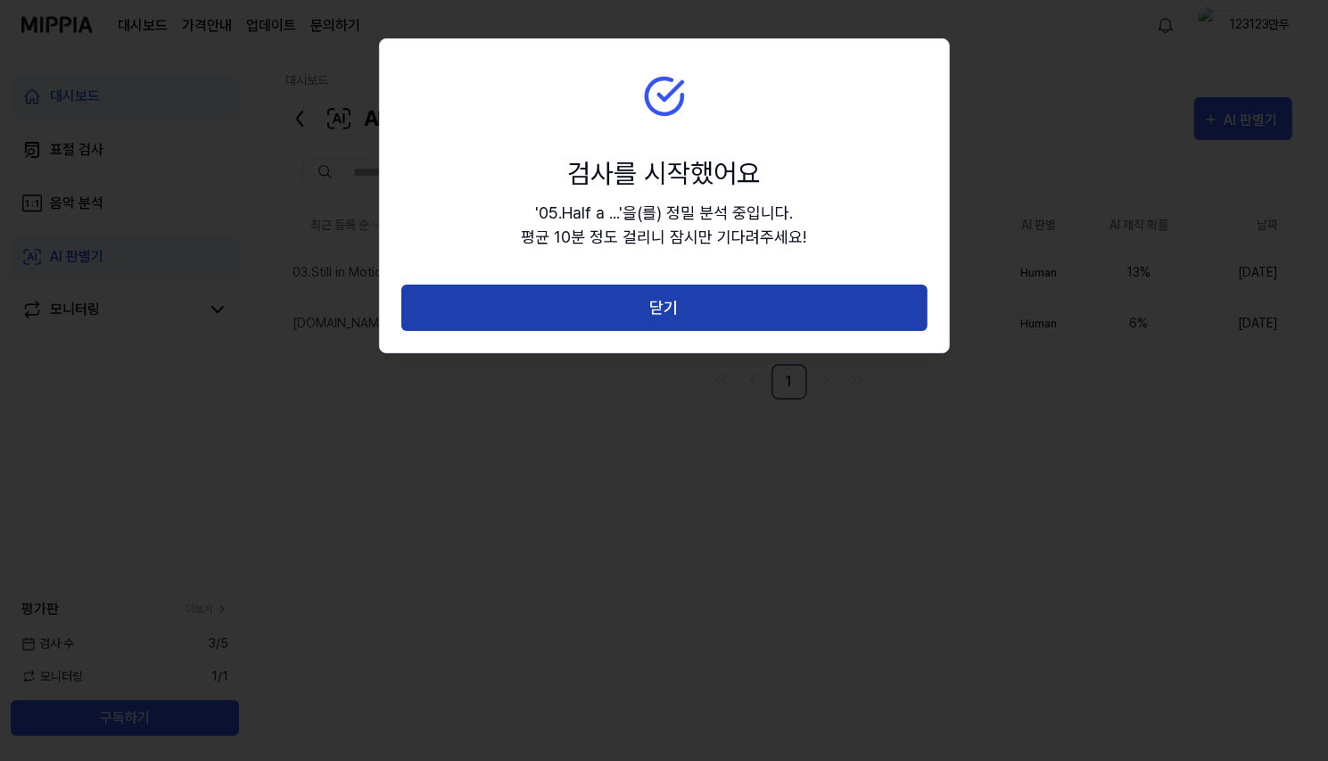
click at [626, 309] on button "닫기" at bounding box center [664, 307] width 526 height 47
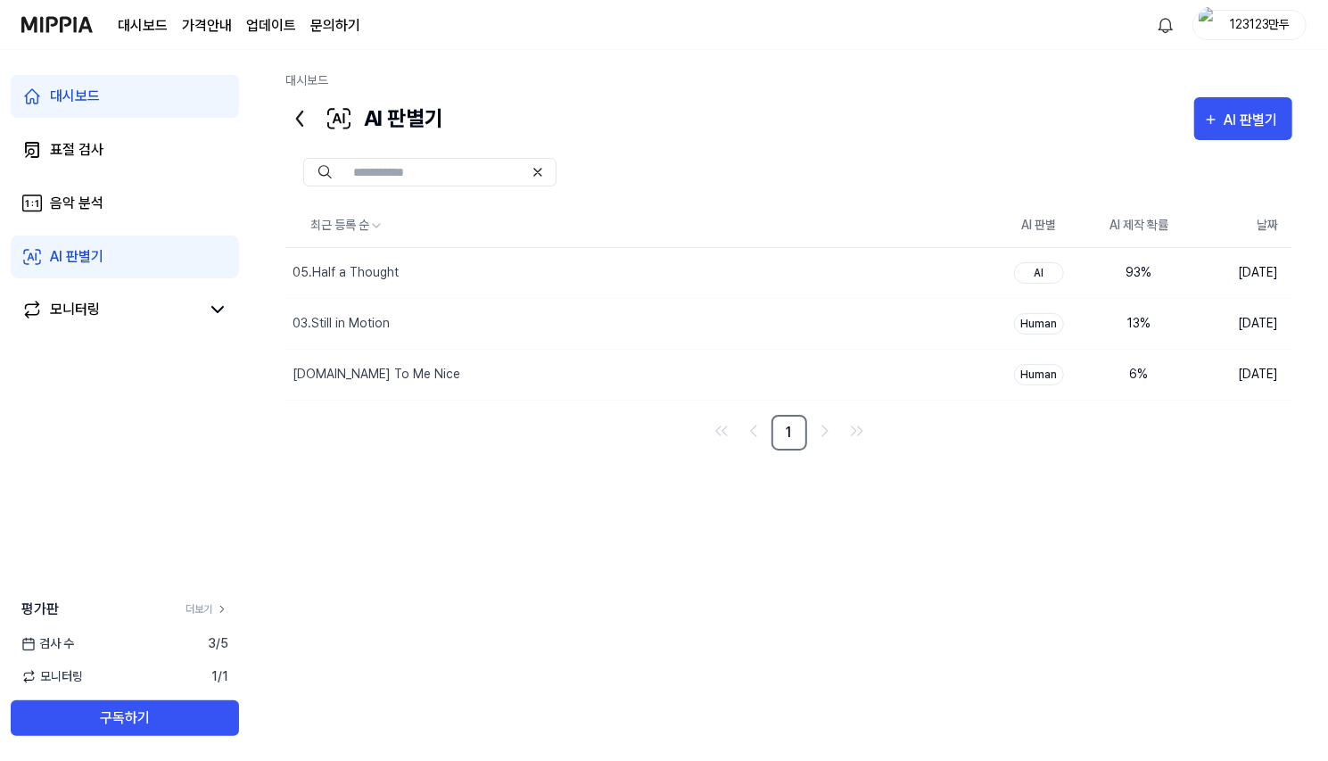
click at [931, 516] on div "최근 등록 순 AI 판별 AI 제작 확률 날짜 05.Half a Thought 삭제 AI 93 % [DATE] 03.Still in Motio…" at bounding box center [788, 451] width 1007 height 494
click at [1252, 114] on div "AI 판별기" at bounding box center [1253, 120] width 59 height 23
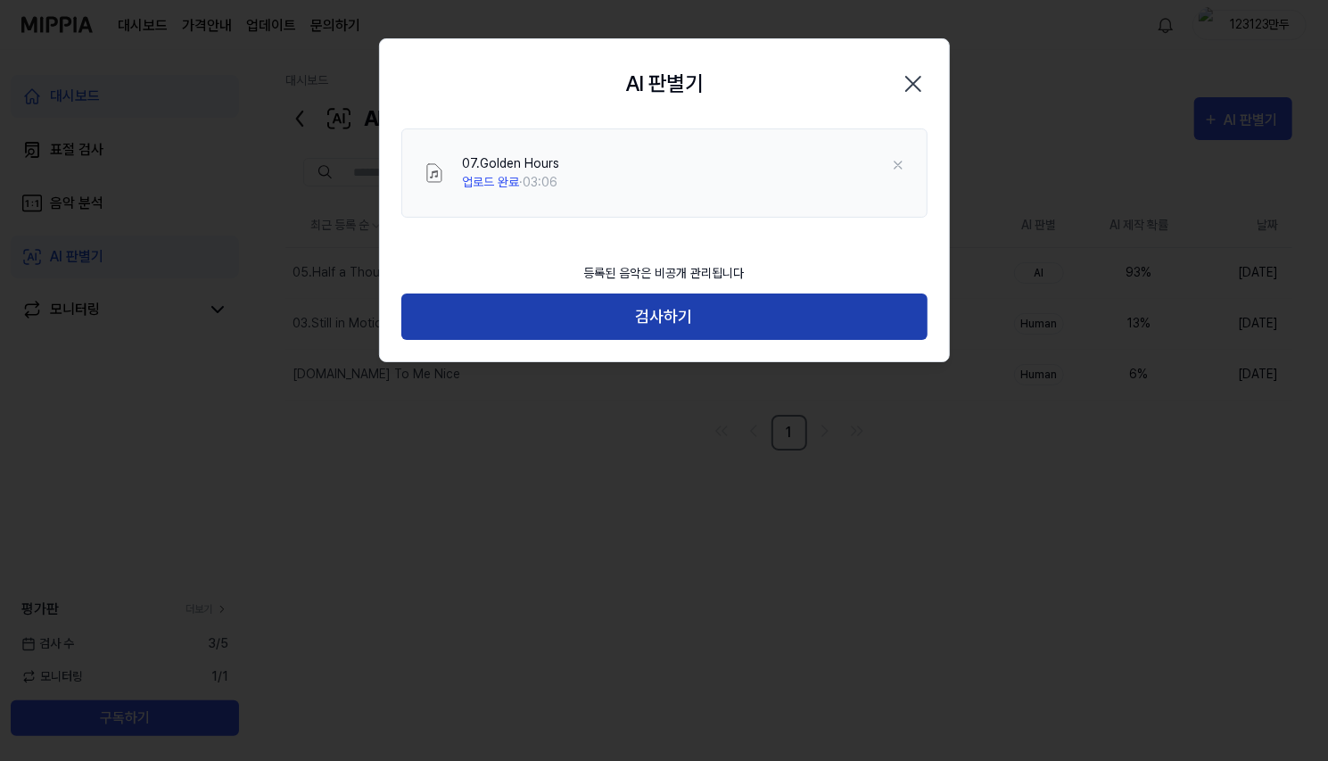
click at [652, 313] on button "검사하기" at bounding box center [664, 316] width 526 height 47
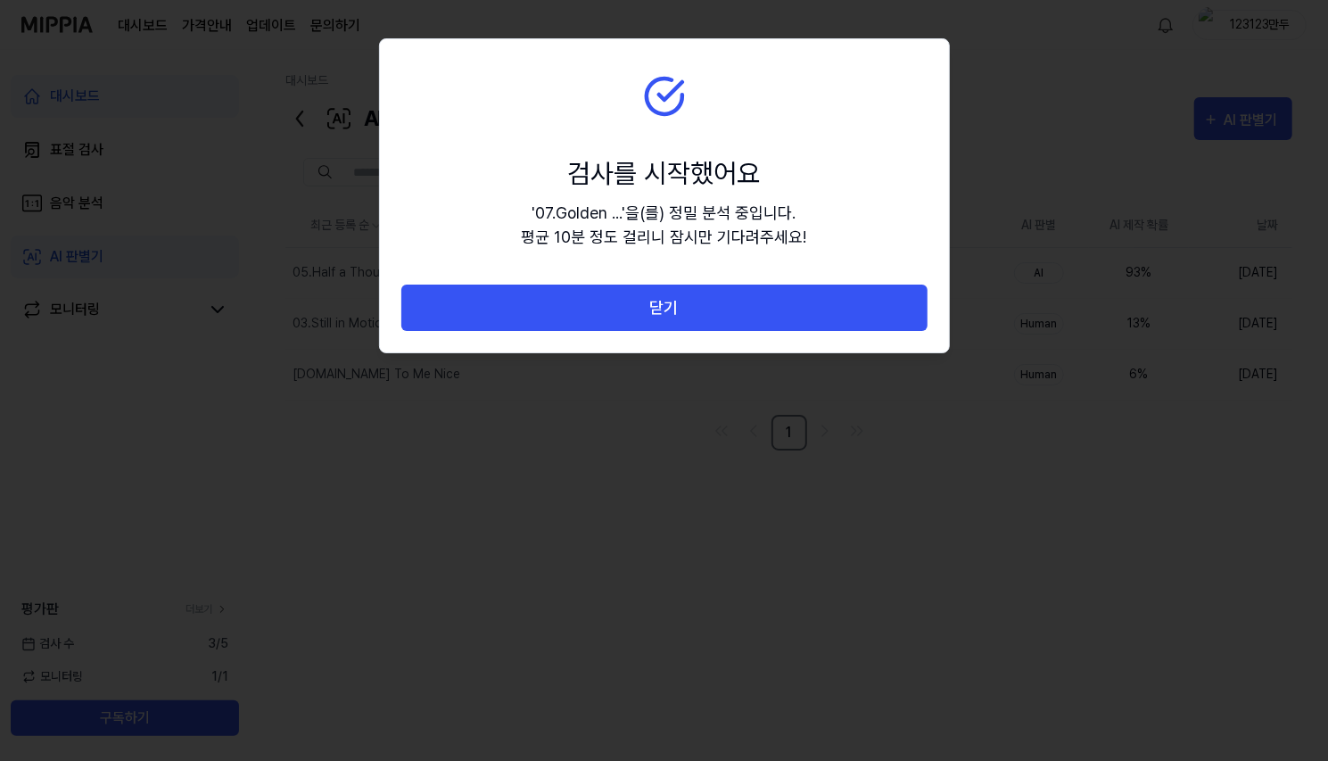
click at [652, 313] on button "닫기" at bounding box center [664, 307] width 526 height 47
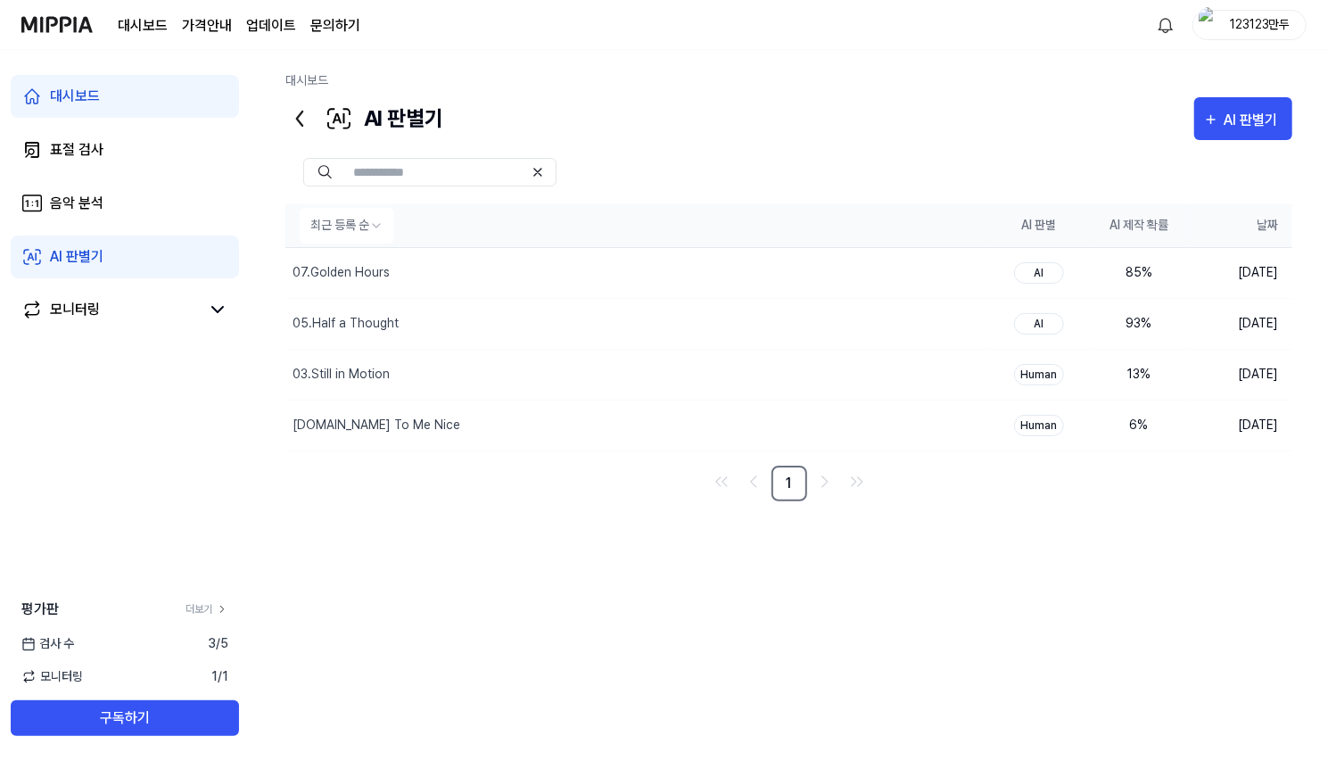
drag, startPoint x: 1021, startPoint y: 222, endPoint x: 1273, endPoint y: 221, distance: 251.5
click at [1273, 221] on tr "최근 등록 순 AI 판별 AI 제작 확률 날짜" at bounding box center [788, 225] width 1007 height 43
